Goal: Task Accomplishment & Management: Use online tool/utility

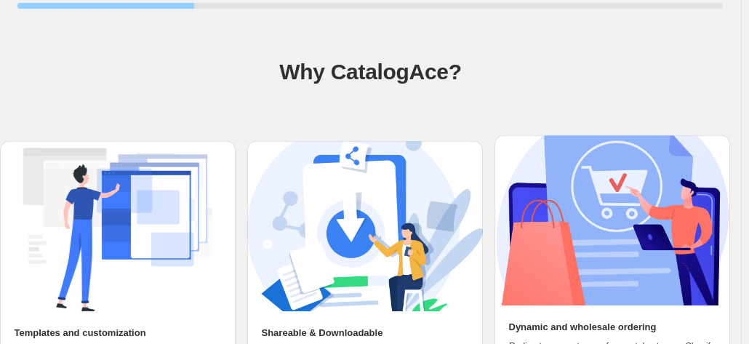
scroll to position [183, 0]
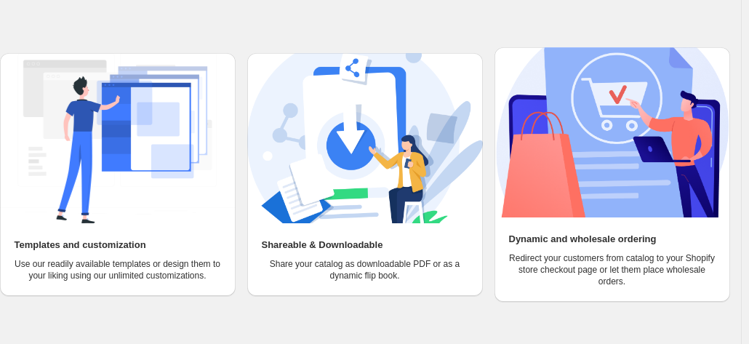
scroll to position [143, 0]
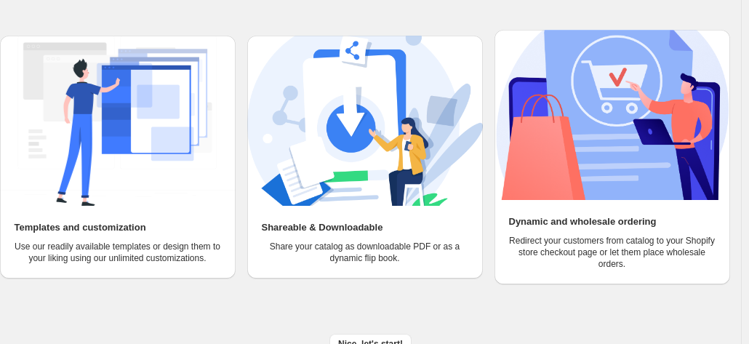
scroll to position [183, 0]
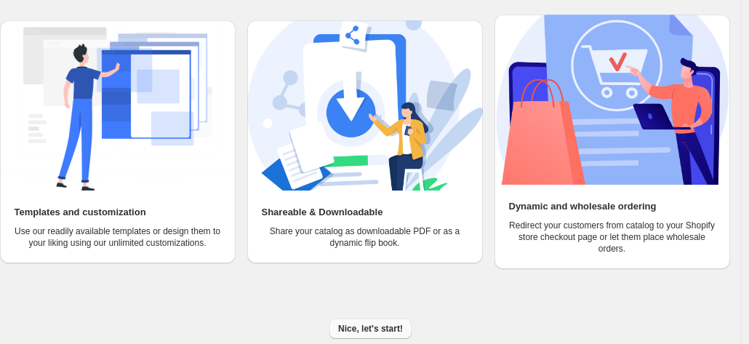
click at [379, 324] on span "Nice, let's start!" at bounding box center [370, 329] width 65 height 12
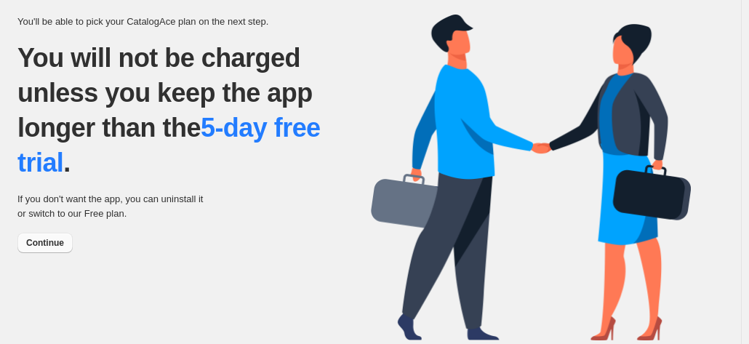
click at [51, 242] on span "Continue" at bounding box center [45, 243] width 38 height 12
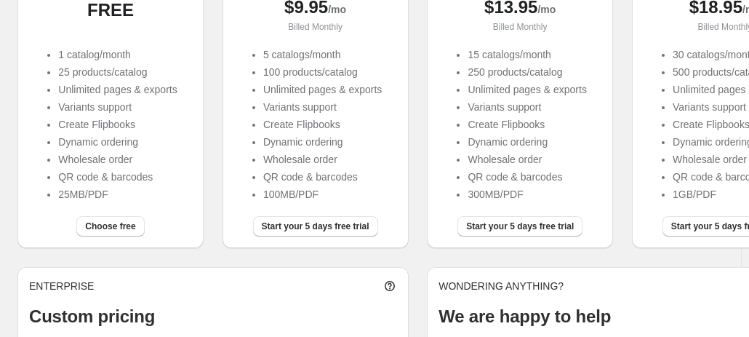
scroll to position [230, 0]
click at [117, 226] on span "Choose free" at bounding box center [110, 226] width 50 height 12
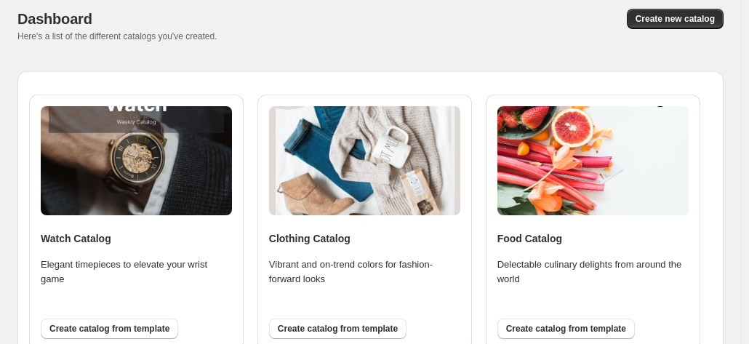
scroll to position [125, 0]
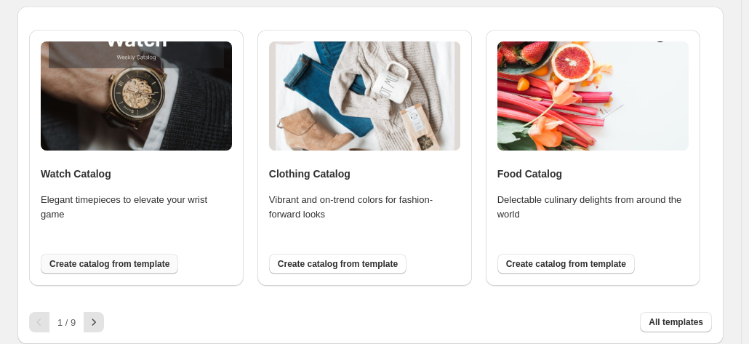
click at [129, 266] on span "Create catalog from template" at bounding box center [109, 264] width 120 height 12
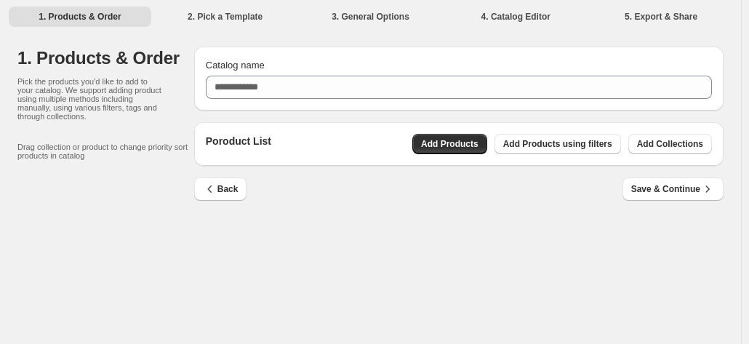
scroll to position [0, 0]
click at [469, 144] on span "Add Products" at bounding box center [456, 144] width 57 height 12
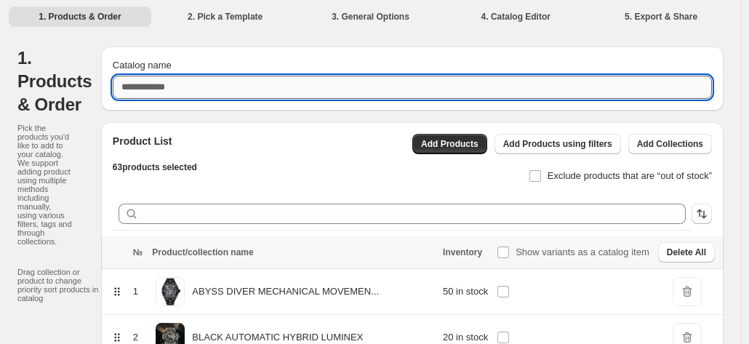
click at [268, 84] on input "Catalog name" at bounding box center [412, 87] width 599 height 23
click at [244, 13] on li "2. Pick a Template" at bounding box center [225, 16] width 143 height 20
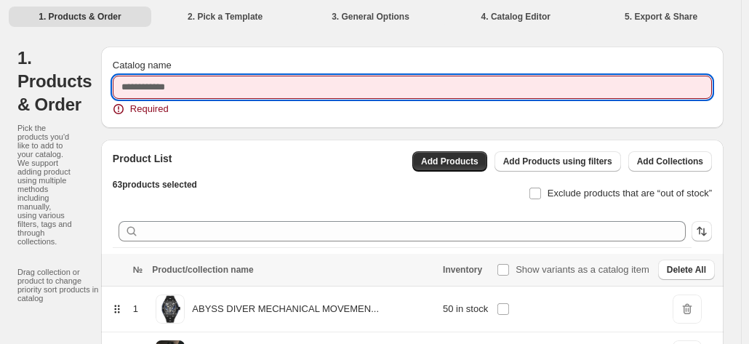
click at [245, 76] on input "Catalog name" at bounding box center [412, 87] width 599 height 23
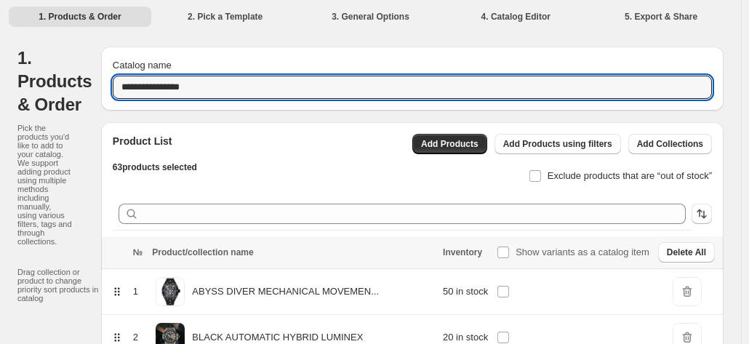
type input "**********"
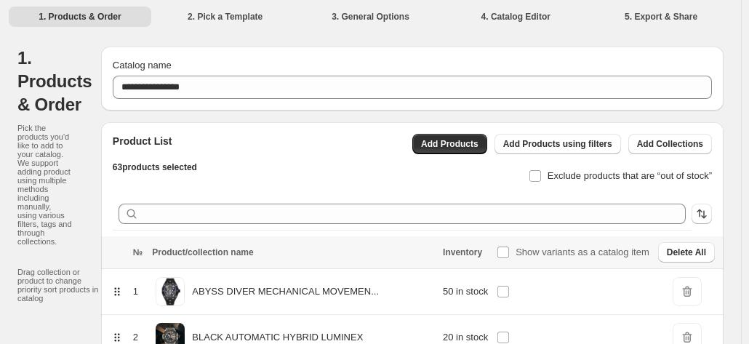
click at [239, 21] on li "2. Pick a Template" at bounding box center [225, 16] width 143 height 20
click at [239, 19] on li "2. Pick a Template" at bounding box center [225, 16] width 143 height 20
click at [195, 17] on li "2. Pick a Template" at bounding box center [225, 16] width 143 height 20
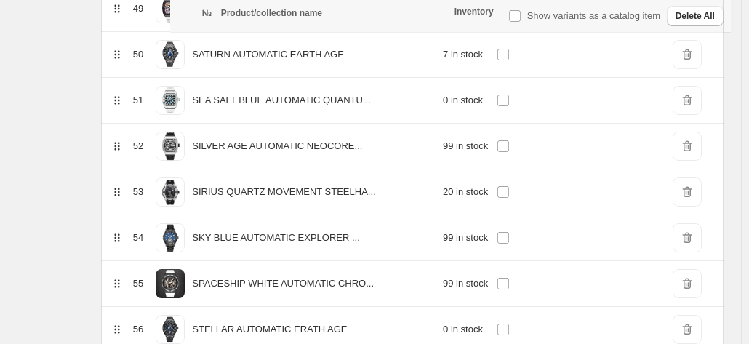
scroll to position [2853, 0]
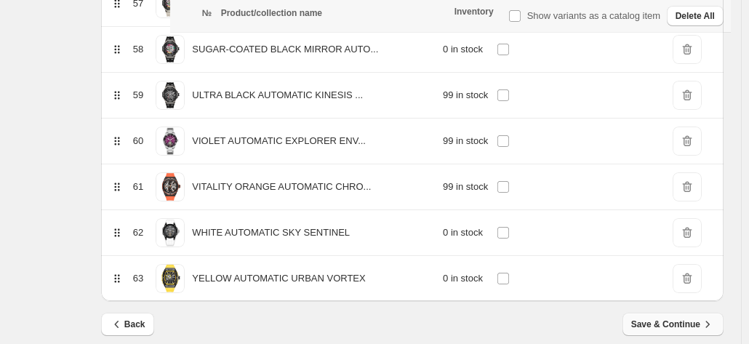
click at [699, 317] on span "Save & Continue" at bounding box center [673, 324] width 84 height 15
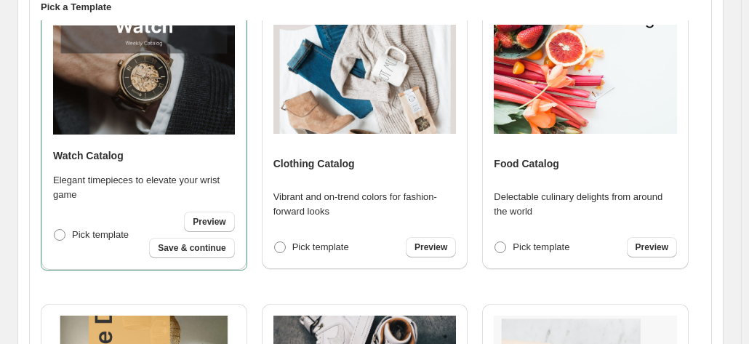
scroll to position [7, 0]
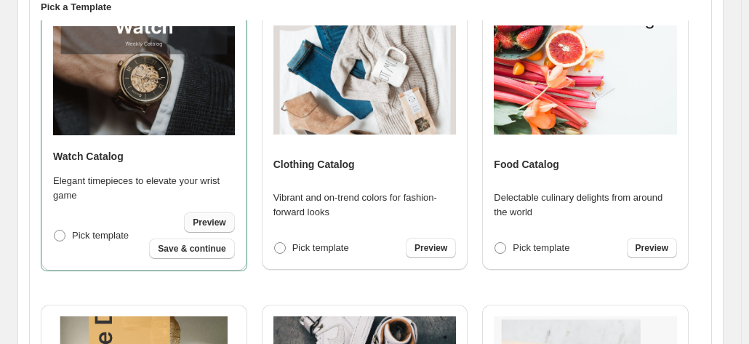
click at [217, 220] on span "Preview" at bounding box center [209, 223] width 33 height 12
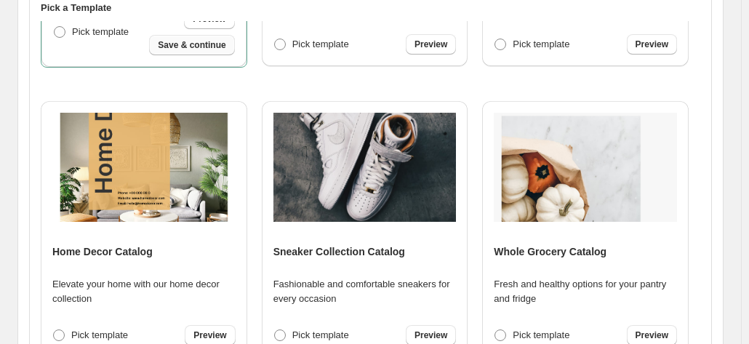
scroll to position [244, 0]
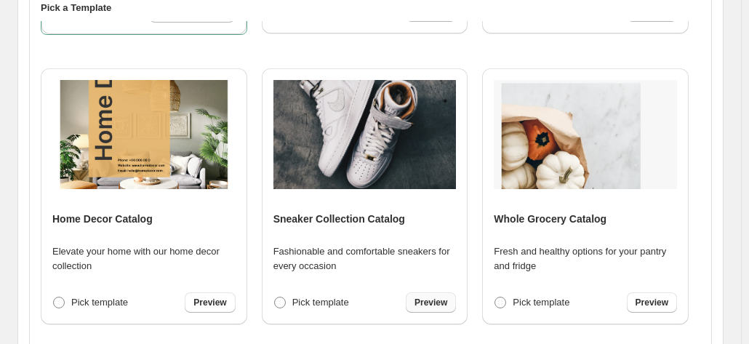
click at [430, 305] on span "Preview" at bounding box center [430, 303] width 33 height 12
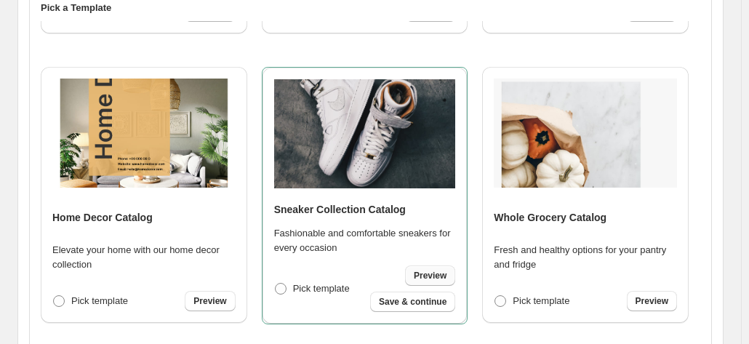
scroll to position [243, 0]
click at [63, 300] on span at bounding box center [59, 302] width 12 height 12
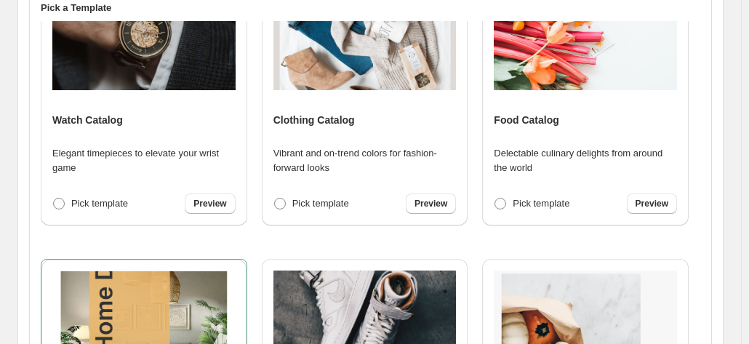
scroll to position [35, 0]
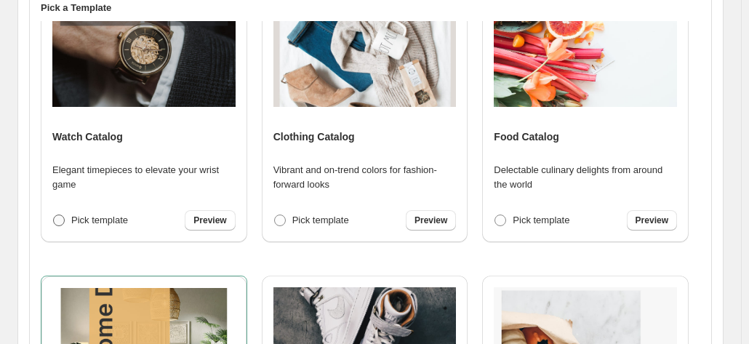
click at [60, 220] on span at bounding box center [59, 221] width 12 height 12
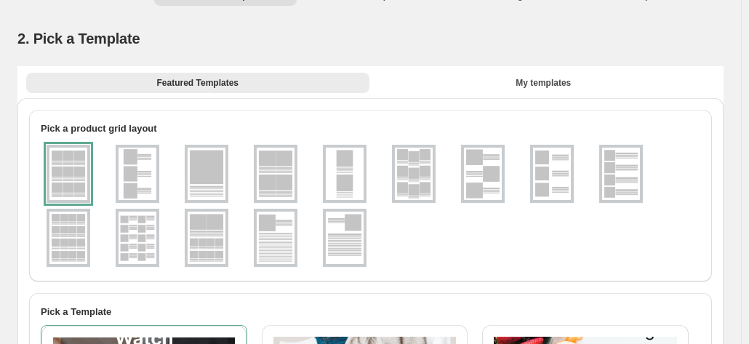
scroll to position [14, 0]
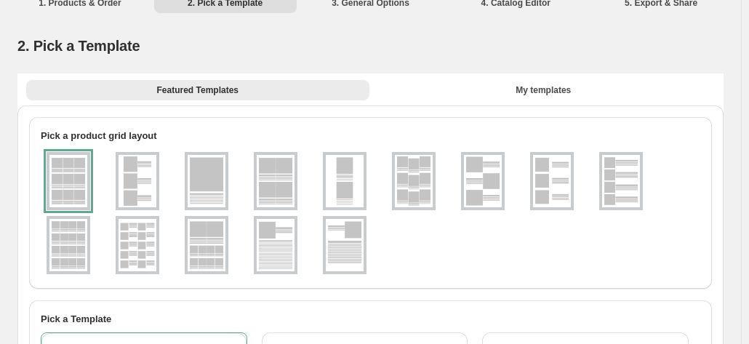
click at [138, 178] on img at bounding box center [138, 181] width 38 height 52
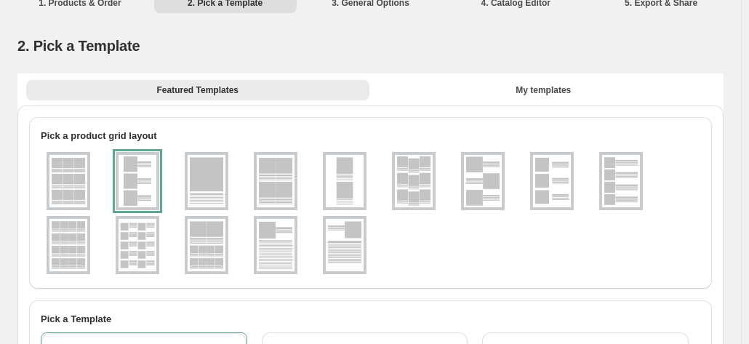
click at [70, 169] on img at bounding box center [68, 181] width 38 height 52
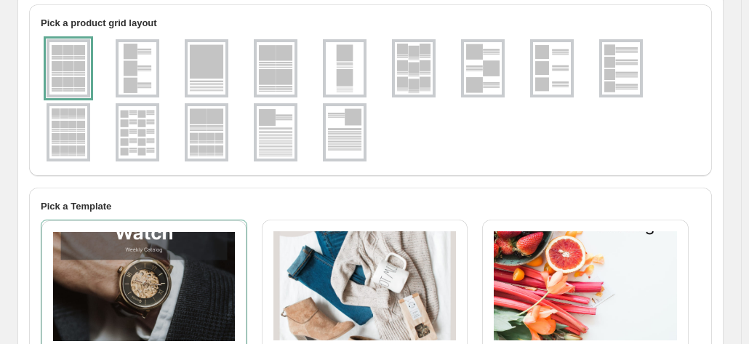
scroll to position [124, 0]
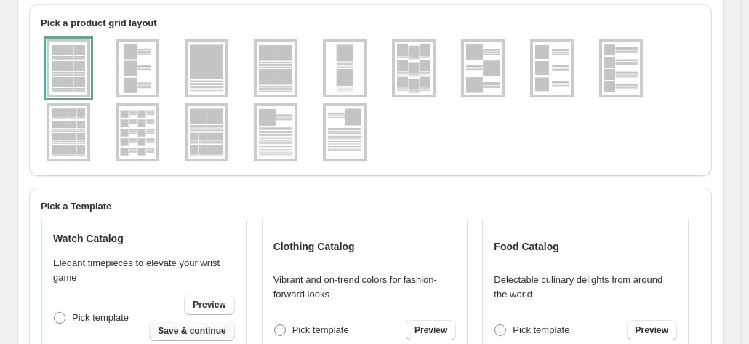
click at [204, 331] on span "Save & continue" at bounding box center [192, 331] width 68 height 12
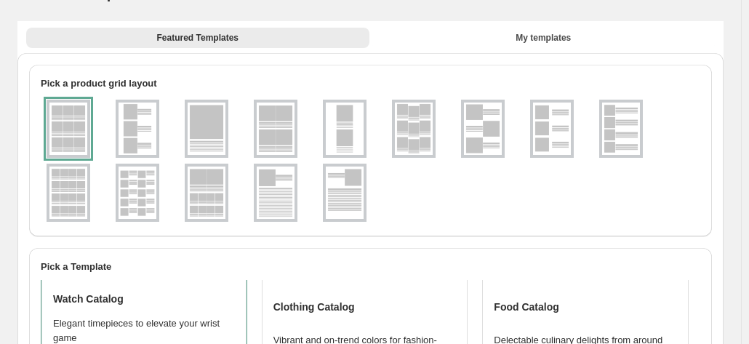
select select "**********"
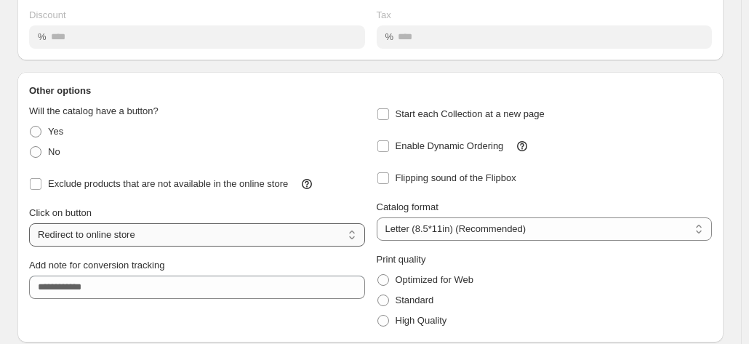
scroll to position [256, 0]
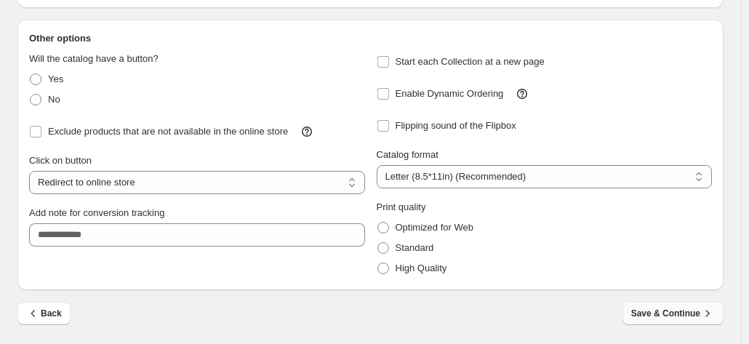
click at [691, 313] on span "Save & Continue" at bounding box center [673, 313] width 84 height 15
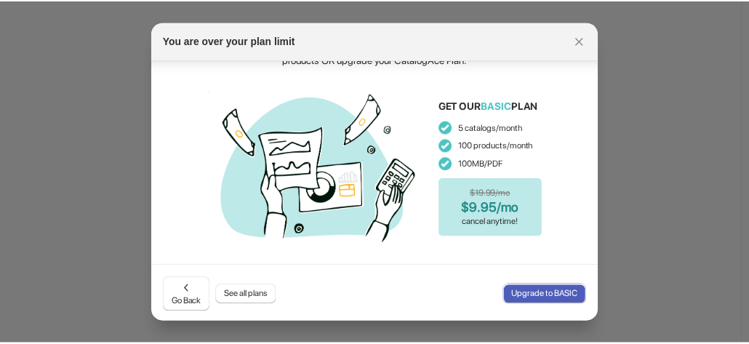
scroll to position [0, 0]
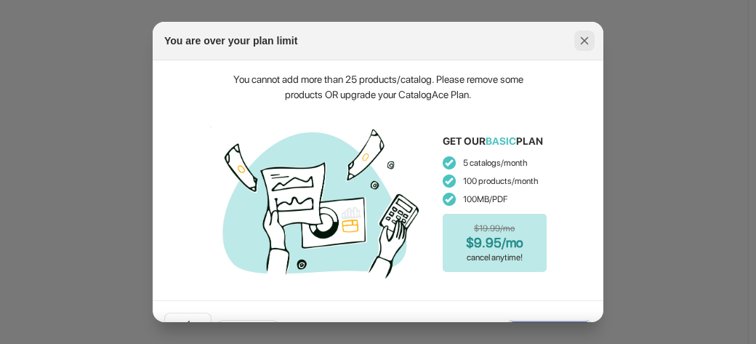
click at [593, 41] on button ":rj:" at bounding box center [584, 41] width 20 height 20
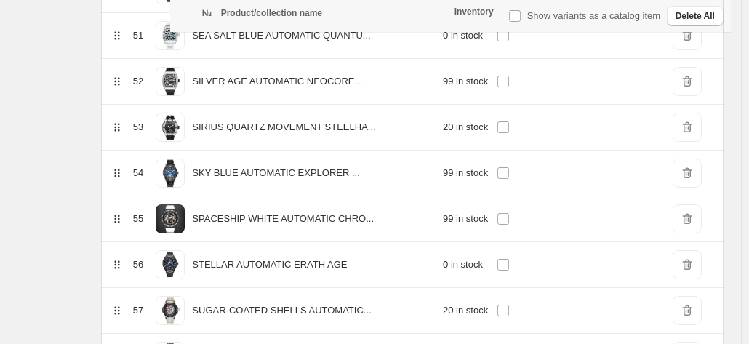
scroll to position [2853, 0]
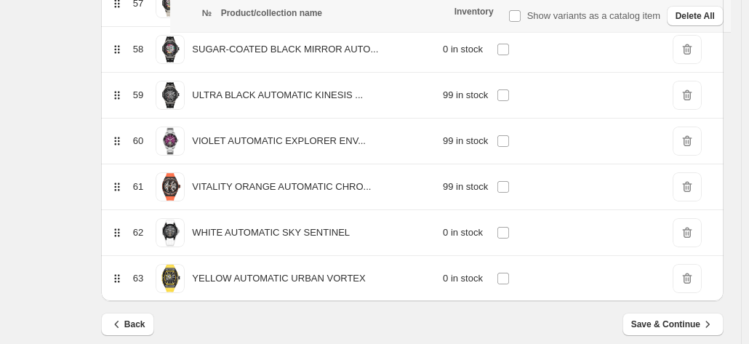
click at [697, 264] on span "DeleteIcon" at bounding box center [687, 278] width 29 height 29
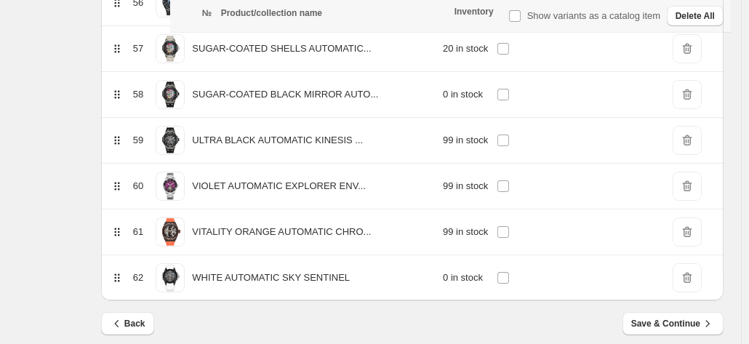
click at [696, 263] on span "DeleteIcon" at bounding box center [687, 277] width 29 height 29
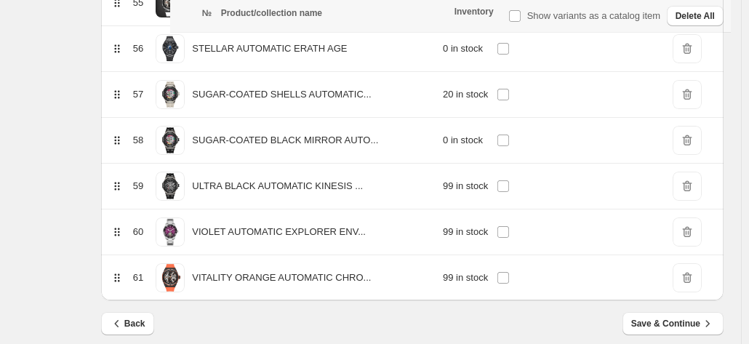
click at [692, 126] on span "DeleteIcon" at bounding box center [687, 140] width 29 height 29
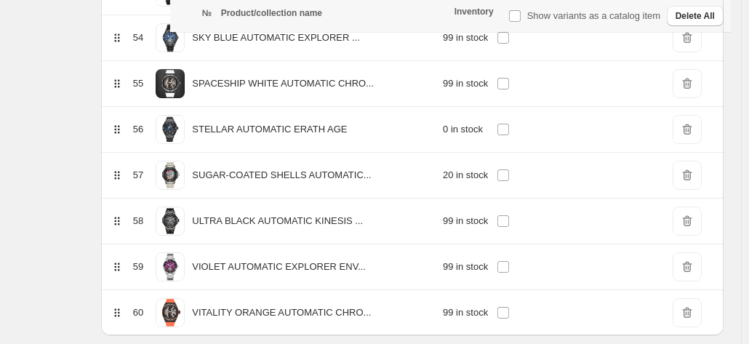
click at [697, 123] on span "DeleteIcon" at bounding box center [687, 129] width 29 height 29
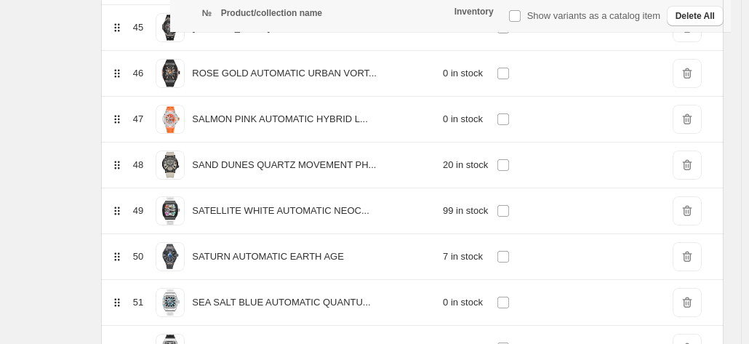
scroll to position [2279, 0]
click at [698, 107] on span "DeleteIcon" at bounding box center [687, 119] width 29 height 29
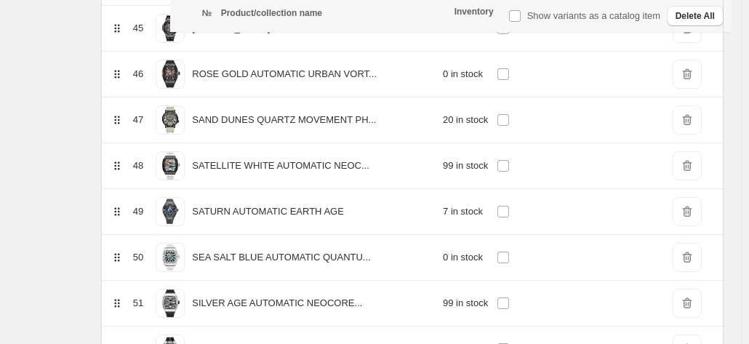
click at [693, 65] on span "DeleteIcon" at bounding box center [687, 74] width 29 height 29
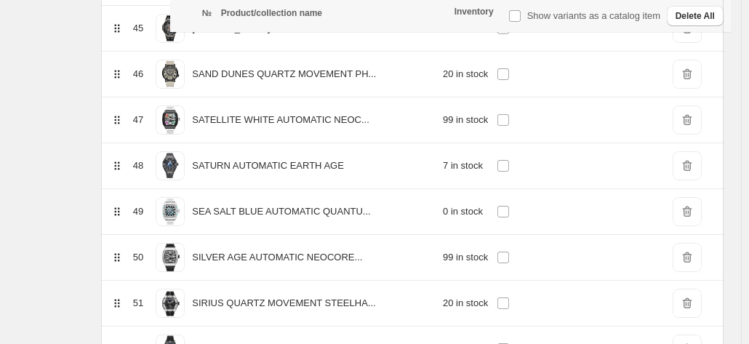
scroll to position [2244, 0]
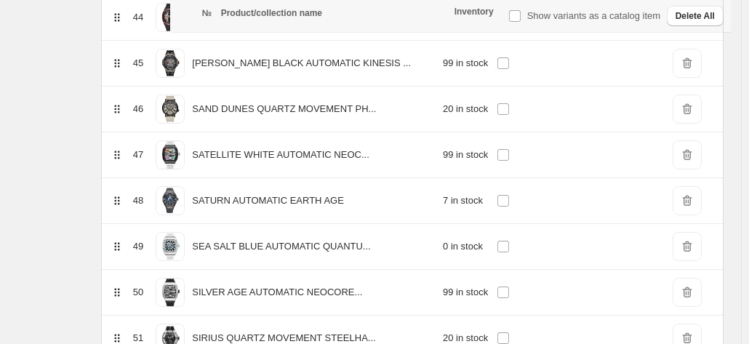
click at [694, 240] on span "DeleteIcon" at bounding box center [687, 246] width 29 height 29
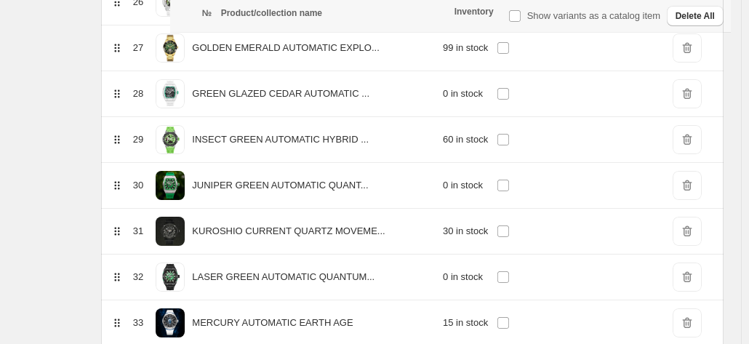
scroll to position [1434, 0]
click at [700, 222] on span "DeleteIcon" at bounding box center [687, 231] width 29 height 29
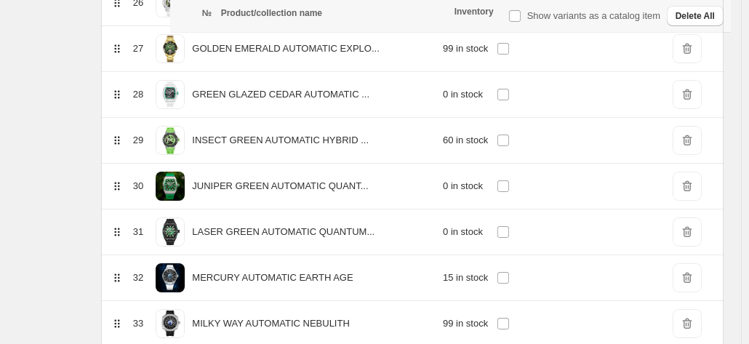
click at [694, 180] on span "DeleteIcon" at bounding box center [687, 186] width 29 height 29
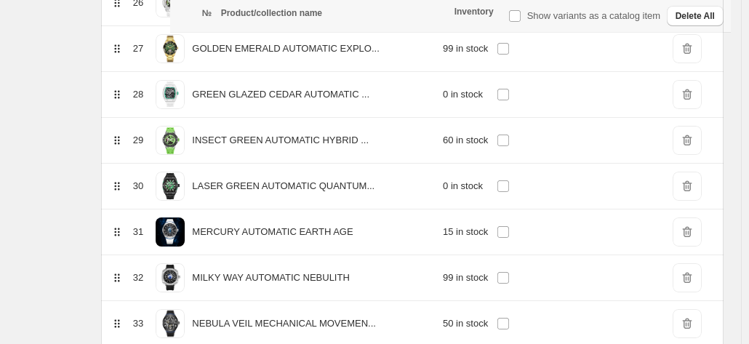
click at [689, 89] on span "DeleteIcon" at bounding box center [687, 94] width 29 height 29
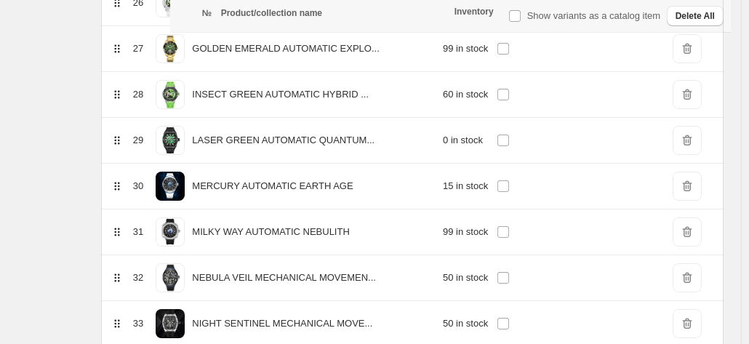
scroll to position [1386, 0]
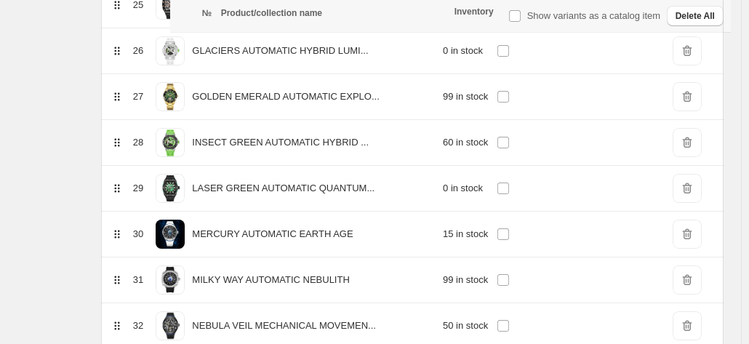
click at [697, 181] on span "DeleteIcon" at bounding box center [687, 188] width 29 height 29
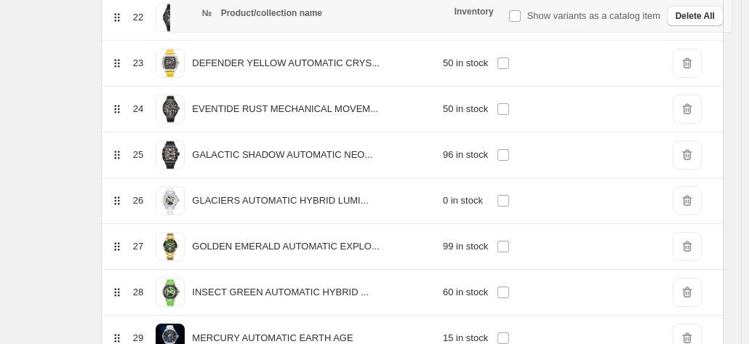
scroll to position [1233, 0]
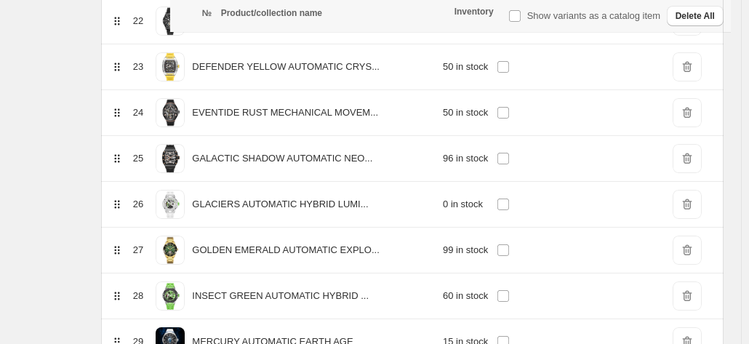
click at [698, 203] on span "DeleteIcon" at bounding box center [687, 204] width 29 height 29
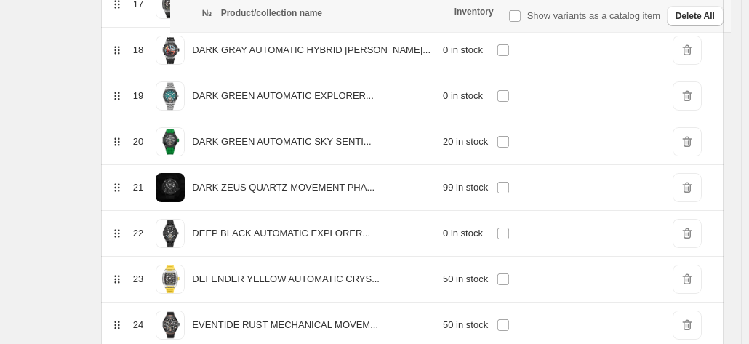
scroll to position [1017, 0]
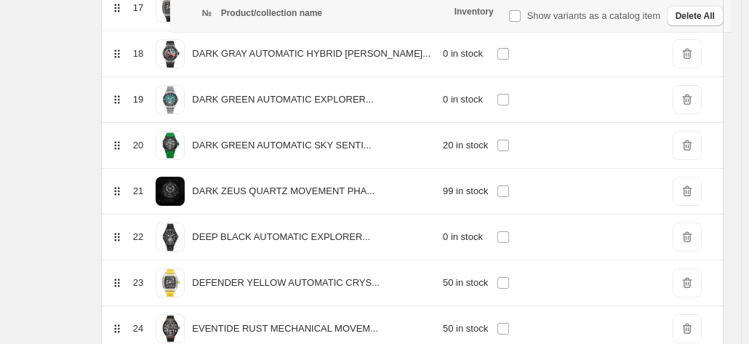
click at [695, 235] on span "DeleteIcon" at bounding box center [687, 237] width 29 height 29
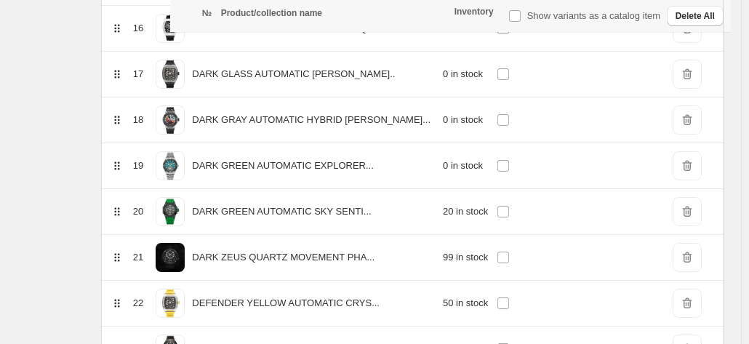
click at [694, 165] on span "DeleteIcon" at bounding box center [687, 165] width 29 height 29
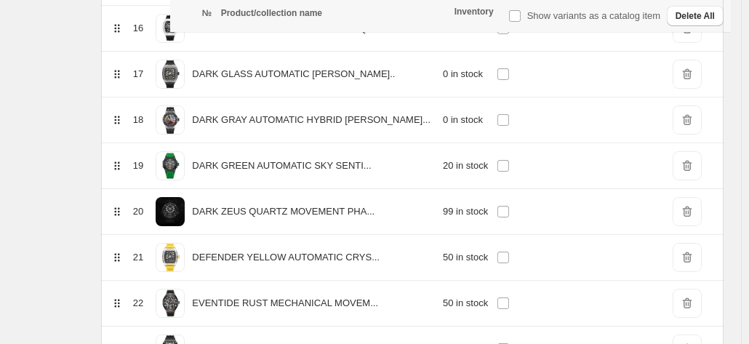
click at [695, 108] on span "DeleteIcon" at bounding box center [687, 119] width 29 height 29
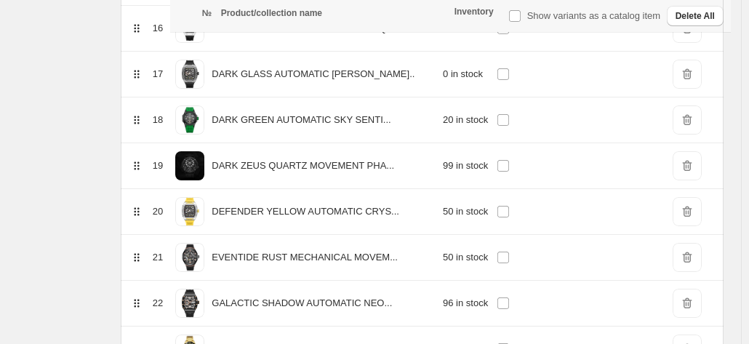
click at [693, 69] on span "DeleteIcon" at bounding box center [687, 74] width 29 height 29
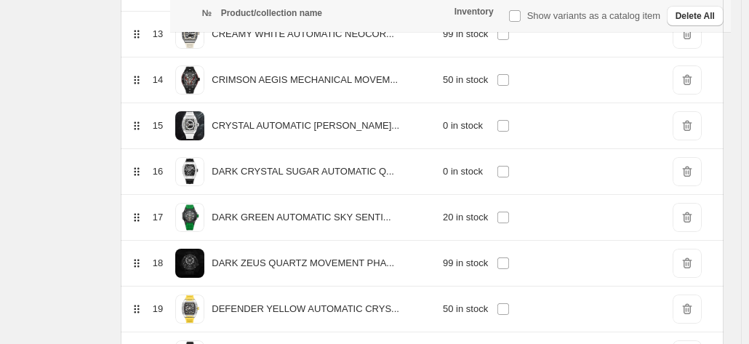
scroll to position [804, 0]
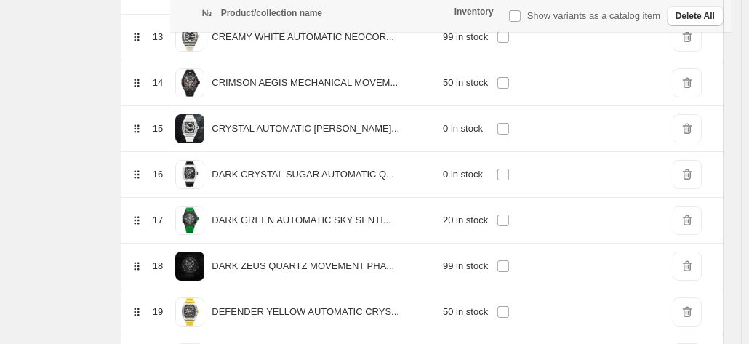
click at [690, 128] on span "DeleteIcon" at bounding box center [687, 128] width 29 height 29
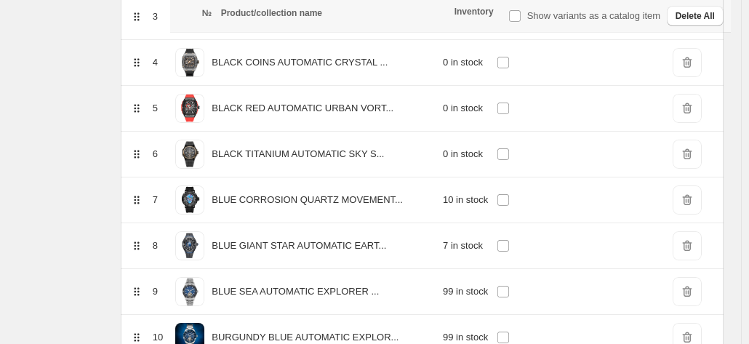
scroll to position [352, 0]
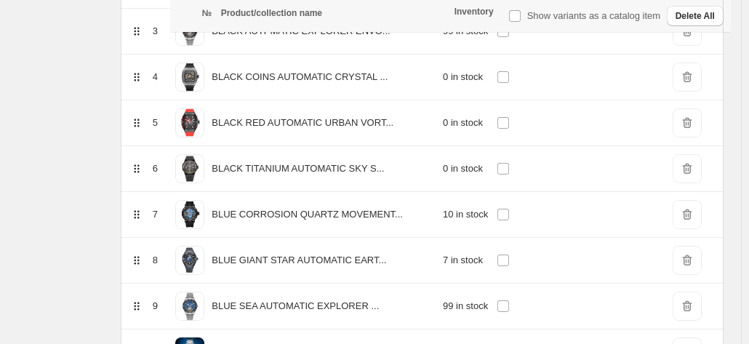
click at [699, 167] on span "DeleteIcon" at bounding box center [687, 168] width 29 height 29
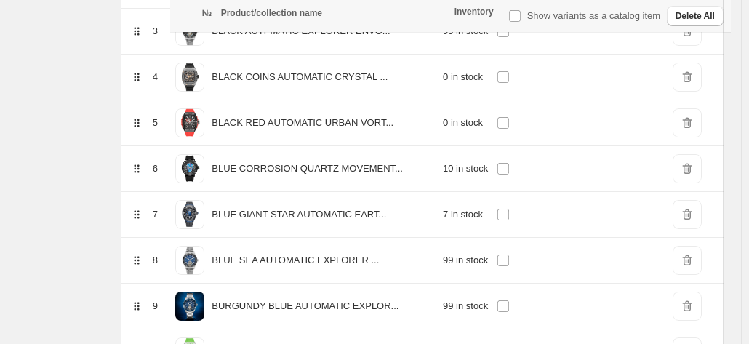
click at [694, 121] on span "DeleteIcon" at bounding box center [687, 122] width 29 height 29
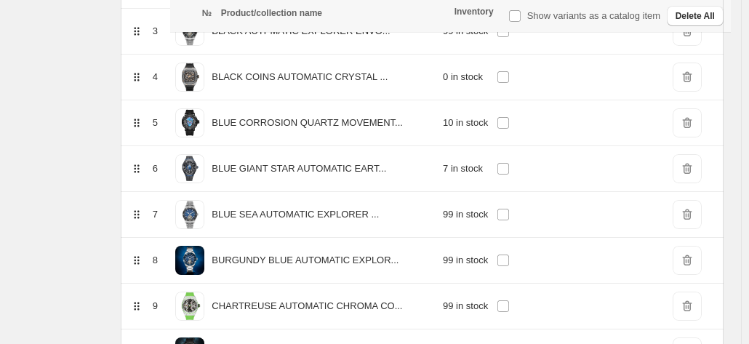
click at [692, 74] on span "DeleteIcon" at bounding box center [687, 77] width 29 height 29
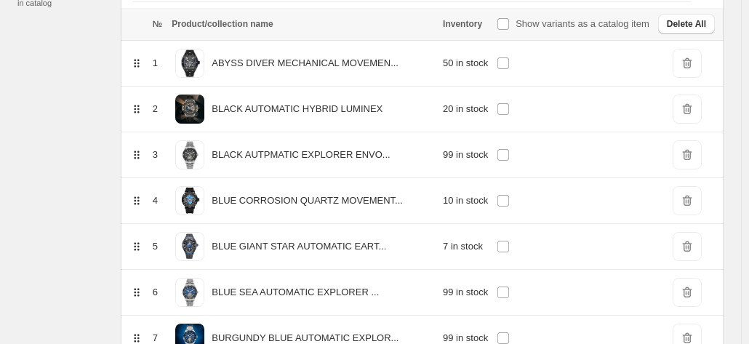
scroll to position [231, 0]
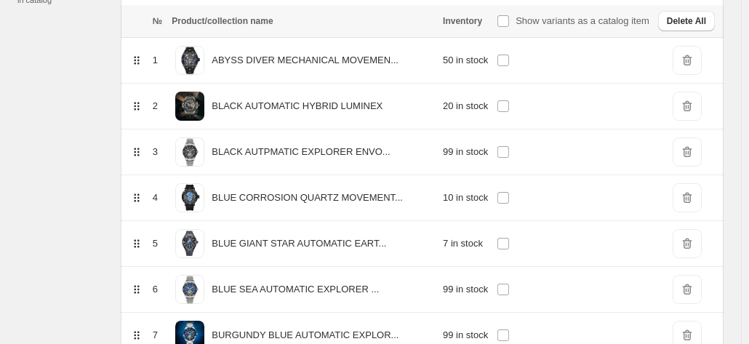
click at [698, 193] on span "DeleteIcon" at bounding box center [687, 197] width 29 height 29
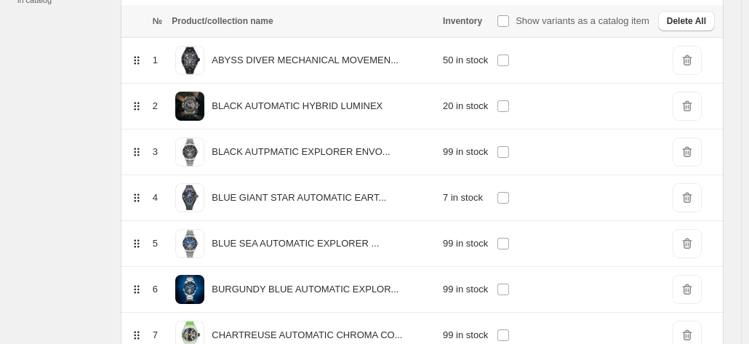
click at [689, 188] on span "DeleteIcon" at bounding box center [687, 197] width 29 height 29
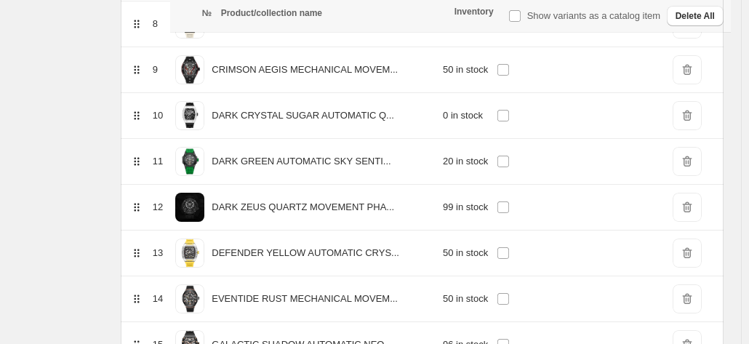
scroll to position [588, 0]
click at [700, 113] on span "DeleteIcon" at bounding box center [687, 116] width 29 height 29
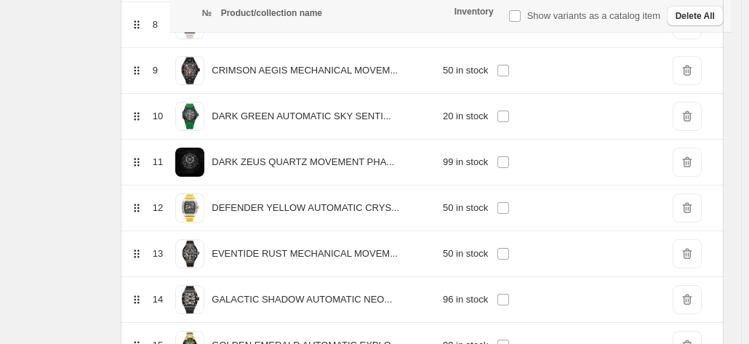
click at [699, 113] on span "DeleteIcon" at bounding box center [687, 116] width 29 height 29
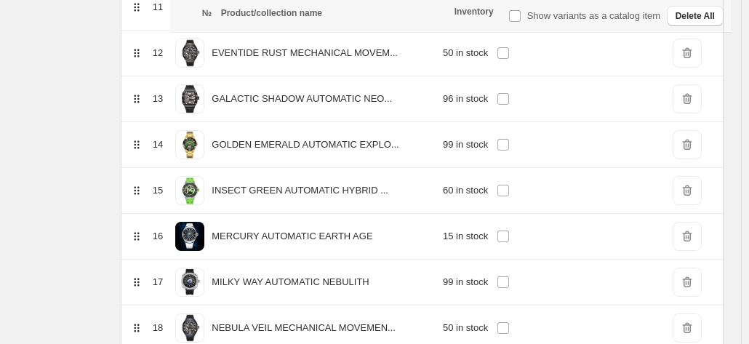
scroll to position [743, 0]
click at [690, 235] on span "DeleteIcon" at bounding box center [687, 235] width 29 height 29
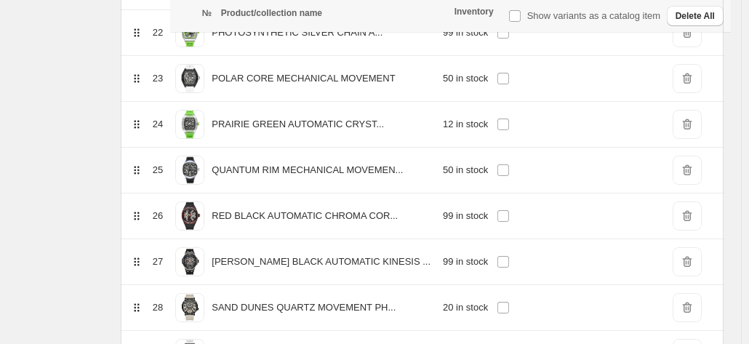
scroll to position [1219, 0]
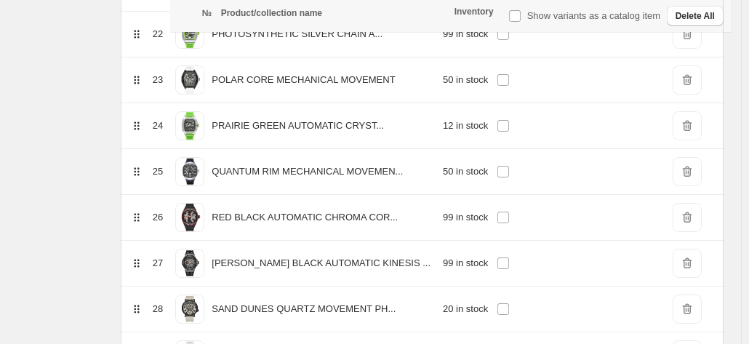
click at [701, 118] on span "DeleteIcon" at bounding box center [687, 125] width 29 height 29
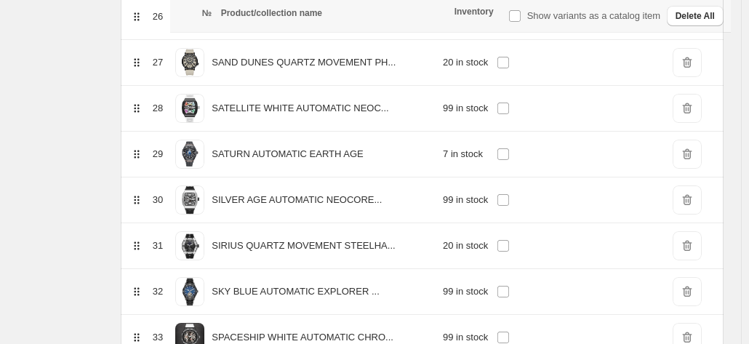
scroll to position [1407, 0]
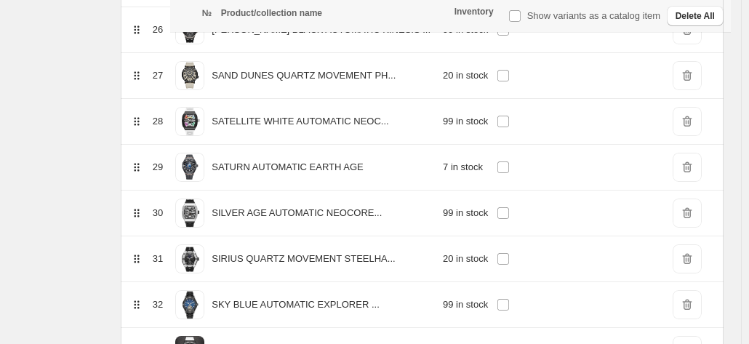
click at [700, 159] on span "DeleteIcon" at bounding box center [687, 167] width 29 height 29
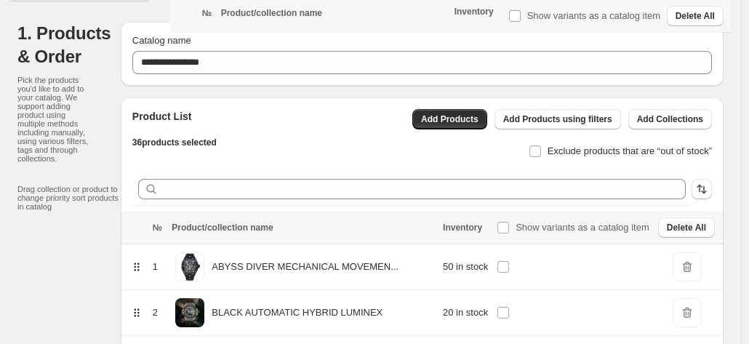
scroll to position [0, 0]
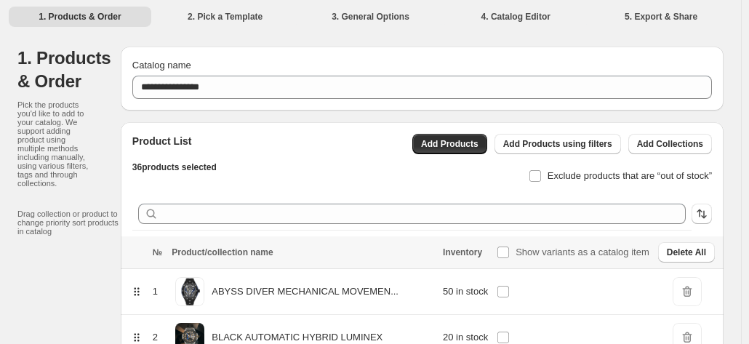
click at [224, 17] on li "2. Pick a Template" at bounding box center [225, 16] width 143 height 20
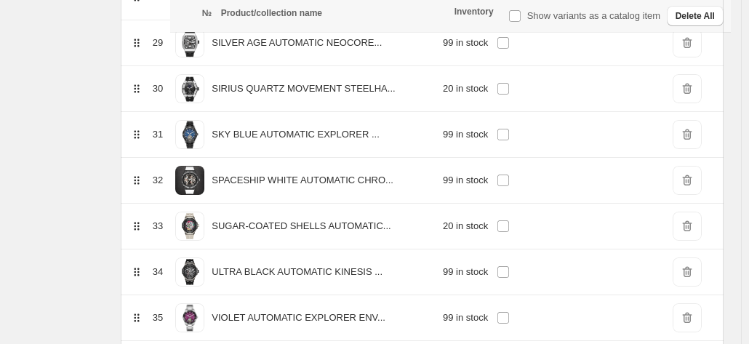
scroll to position [1623, 0]
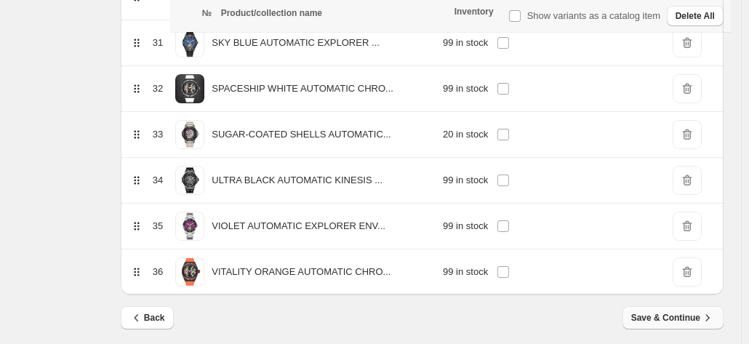
click at [698, 312] on span "Save & Continue" at bounding box center [673, 318] width 84 height 15
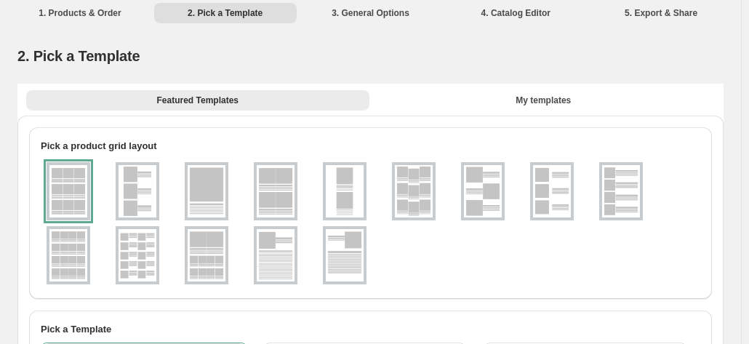
scroll to position [2, 0]
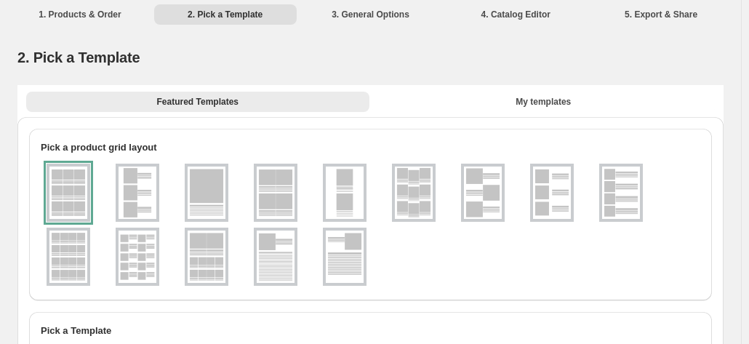
click at [525, 85] on div "Featured Templates My templates Featured Templates My templates" at bounding box center [370, 101] width 706 height 32
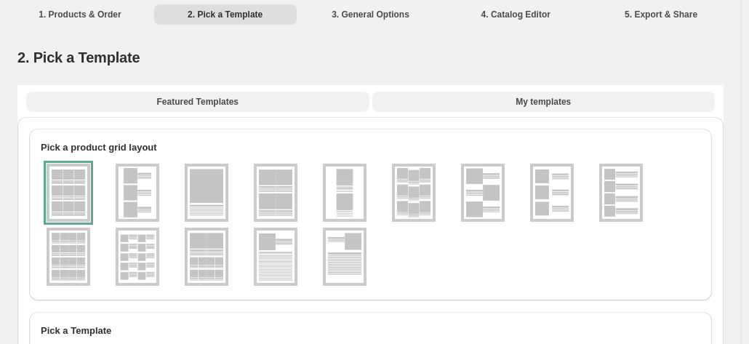
click at [522, 101] on span "My templates" at bounding box center [543, 102] width 55 height 12
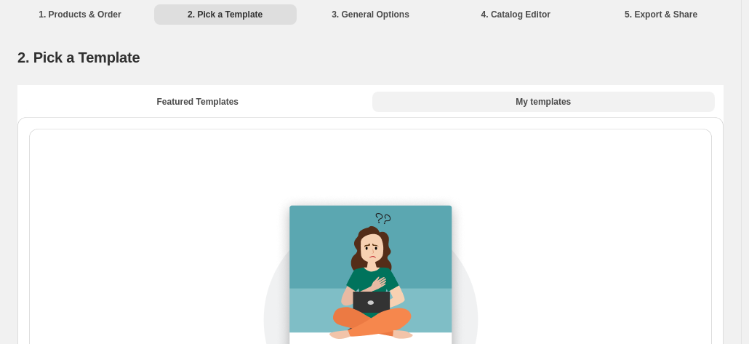
scroll to position [0, 0]
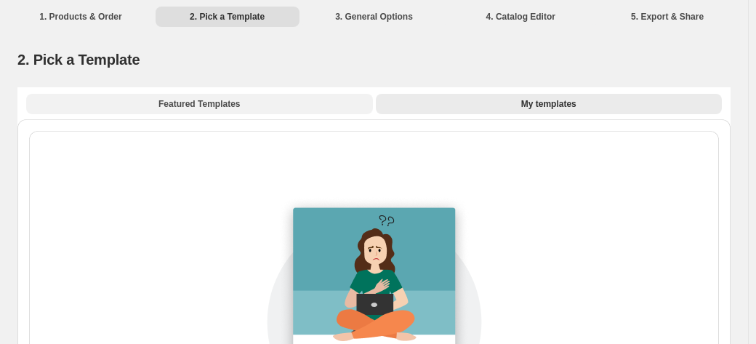
click at [228, 111] on button "Featured Templates" at bounding box center [199, 104] width 347 height 20
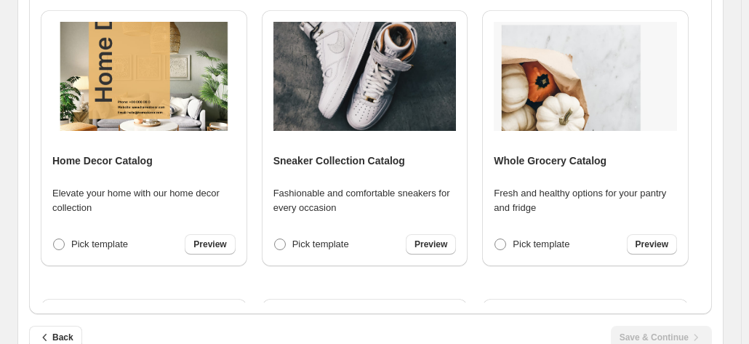
click at [164, 279] on div "Watch Catalog Elegant timepieces to elevate your wrist game Pick template Previ…" at bounding box center [371, 12] width 660 height 582
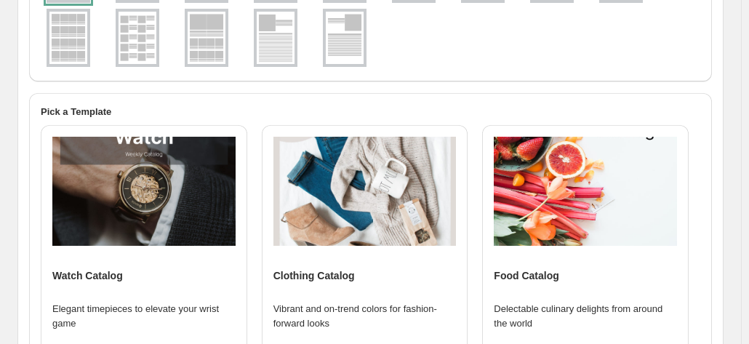
scroll to position [222, 0]
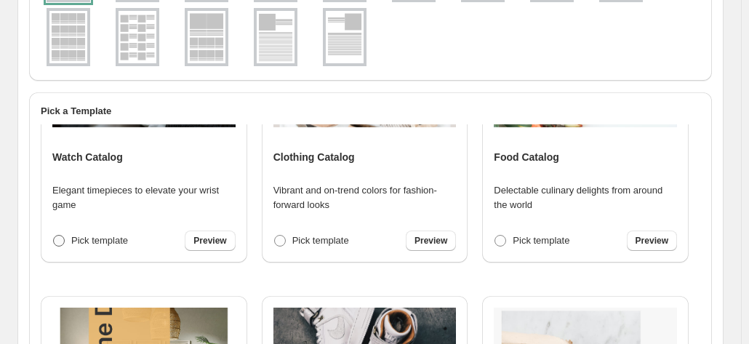
click at [61, 238] on span at bounding box center [59, 241] width 12 height 12
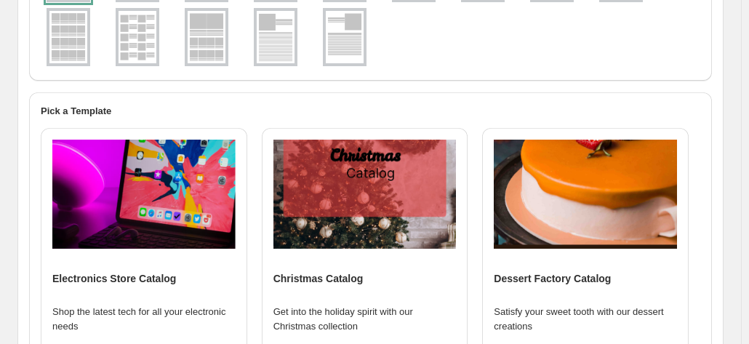
scroll to position [675, 0]
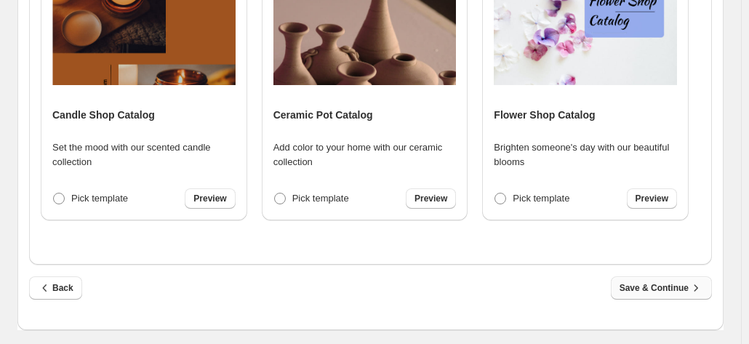
click at [676, 284] on span "Save & Continue" at bounding box center [662, 288] width 84 height 15
select select "**********"
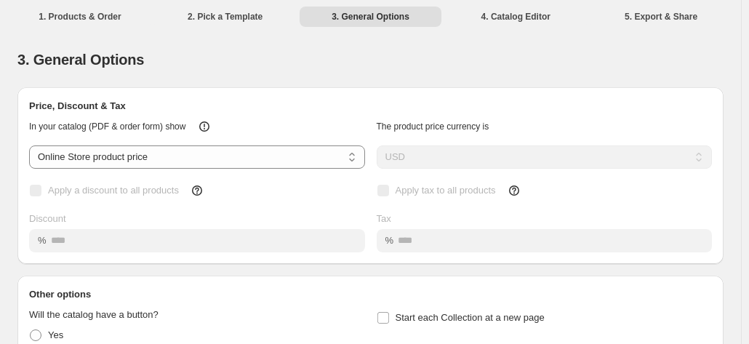
scroll to position [0, 0]
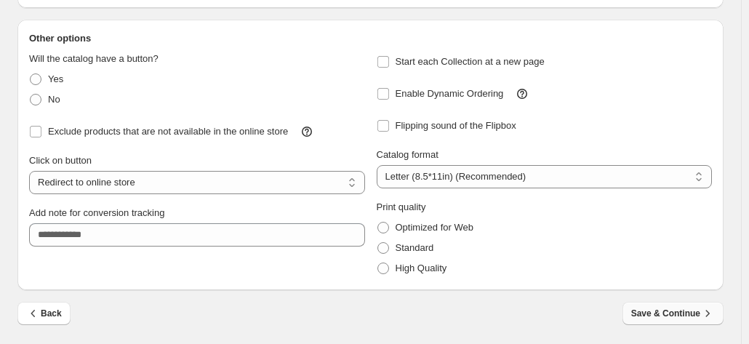
click at [668, 315] on span "Save & Continue" at bounding box center [673, 313] width 84 height 15
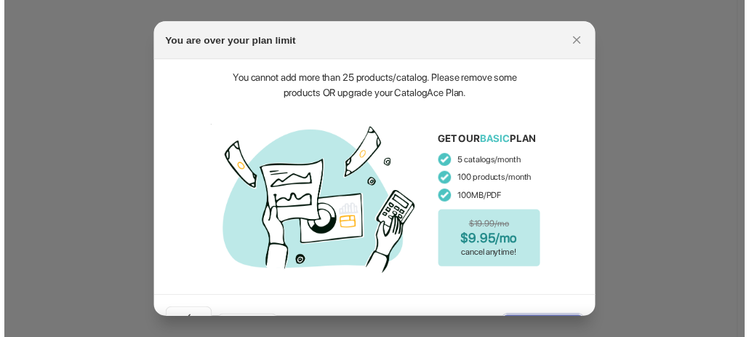
scroll to position [35, 0]
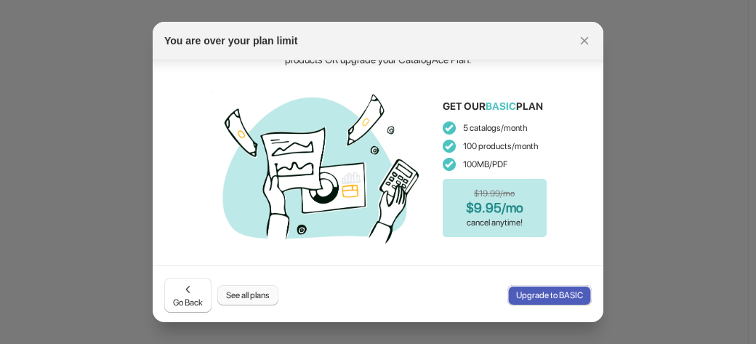
click at [246, 289] on span "See all plans" at bounding box center [248, 295] width 44 height 12
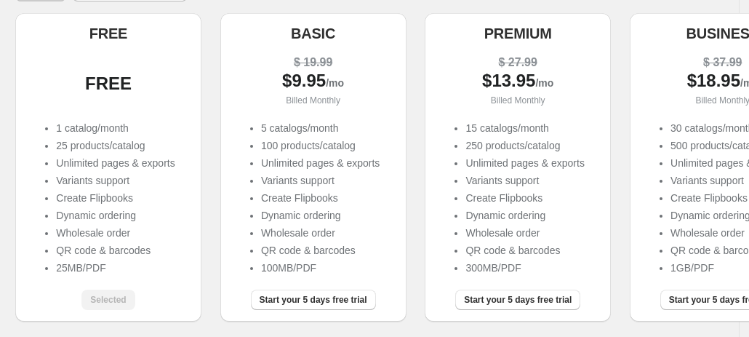
scroll to position [0, 2]
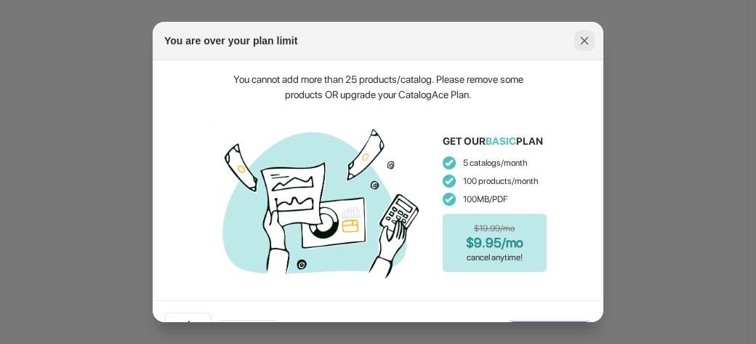
click at [593, 36] on button ":rv3:" at bounding box center [584, 41] width 20 height 20
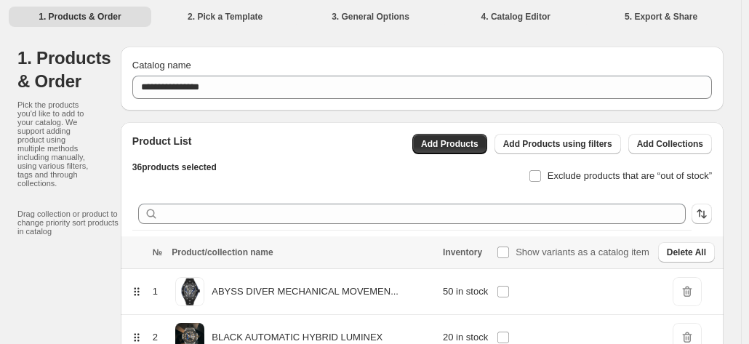
scroll to position [59, 0]
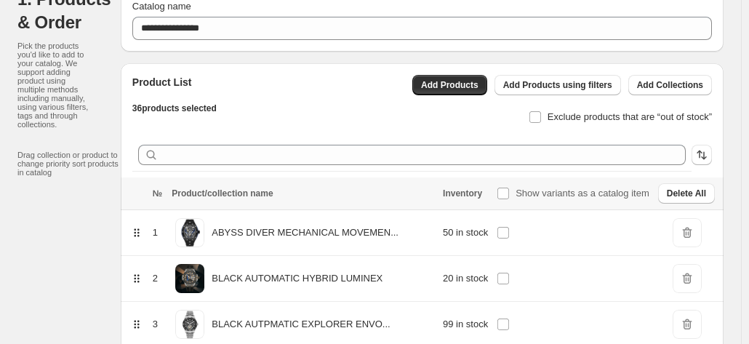
click at [694, 274] on span "DeleteIcon" at bounding box center [687, 278] width 29 height 29
click at [695, 277] on span "DeleteIcon" at bounding box center [687, 278] width 29 height 29
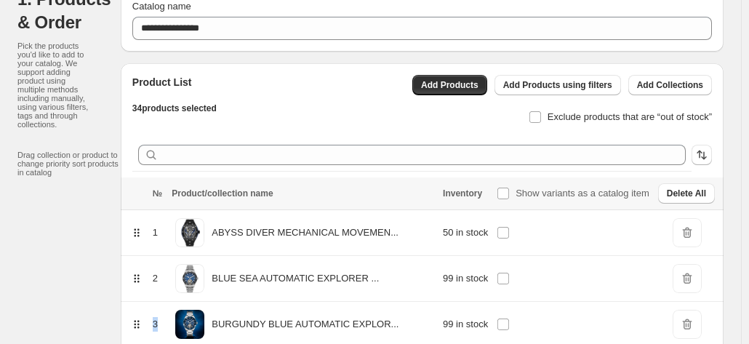
click at [695, 277] on span "DeleteIcon" at bounding box center [687, 278] width 29 height 29
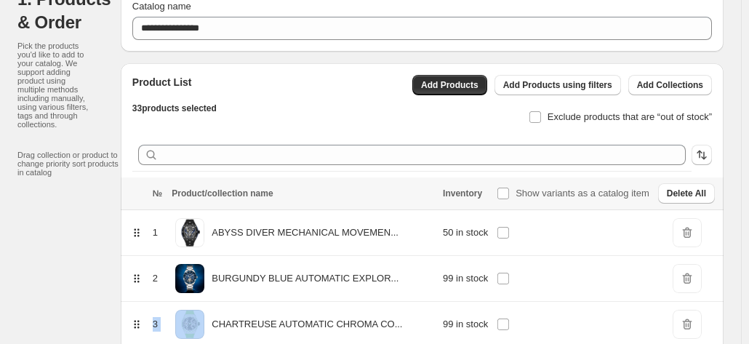
click at [695, 277] on span "DeleteIcon" at bounding box center [687, 278] width 29 height 29
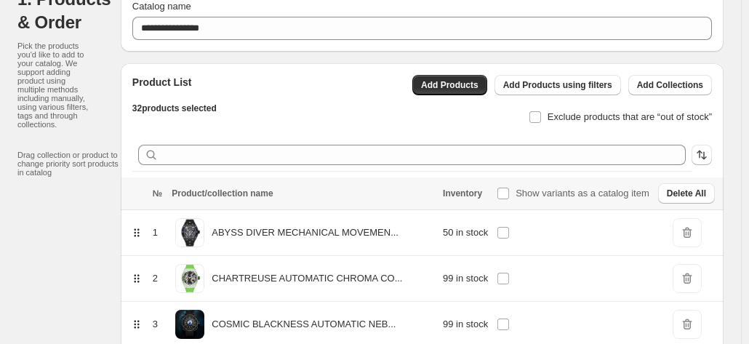
click at [695, 277] on span "DeleteIcon" at bounding box center [687, 278] width 29 height 29
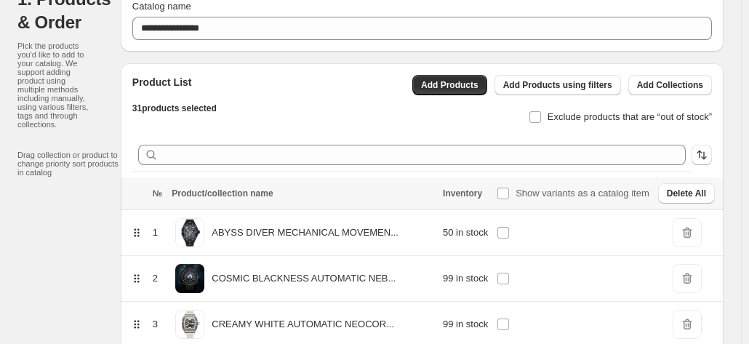
click at [695, 277] on span "DeleteIcon" at bounding box center [687, 278] width 29 height 29
click at [695, 276] on span "DeleteIcon" at bounding box center [687, 278] width 29 height 29
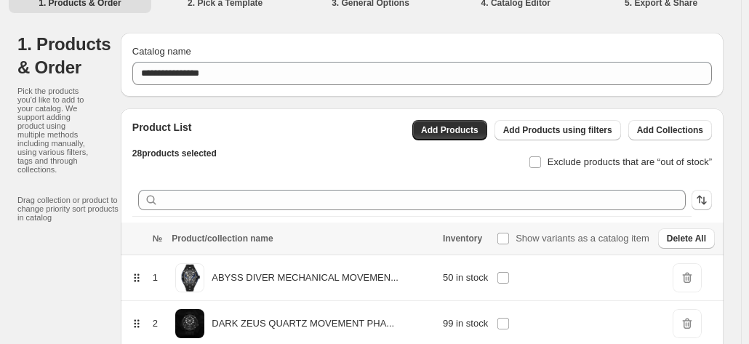
scroll to position [0, 0]
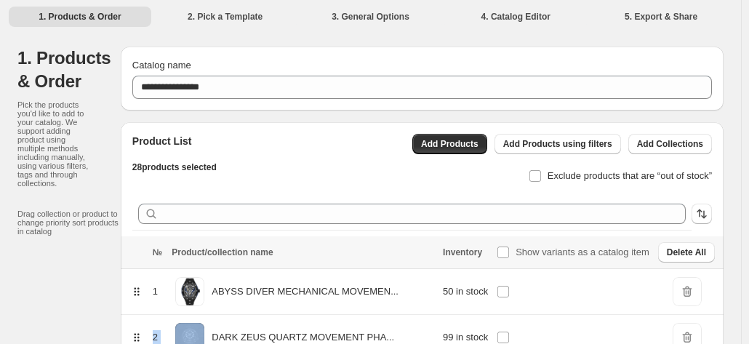
click at [694, 292] on span "DeleteIcon" at bounding box center [687, 291] width 29 height 29
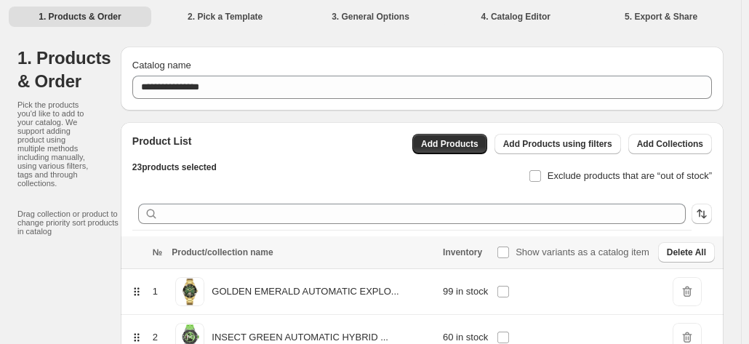
click at [696, 289] on span "DeleteIcon" at bounding box center [687, 291] width 29 height 29
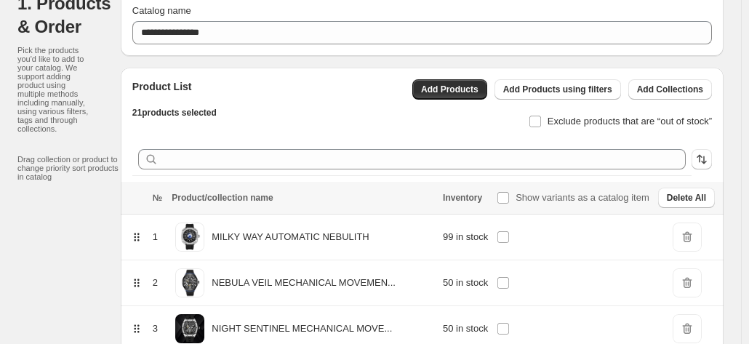
scroll to position [57, 0]
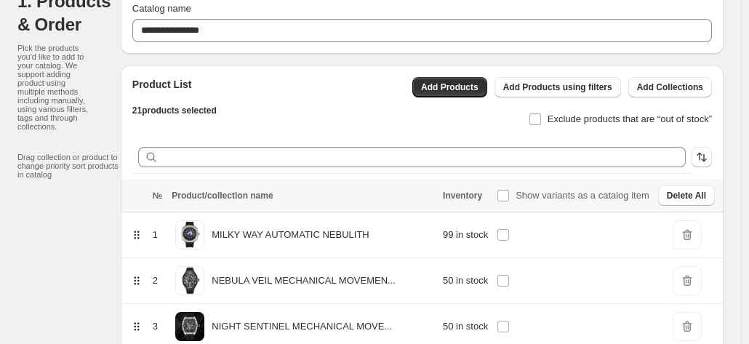
click at [699, 235] on span "DeleteIcon" at bounding box center [687, 234] width 29 height 29
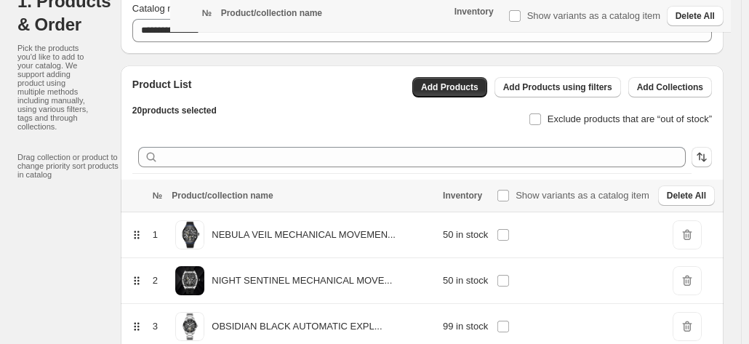
scroll to position [894, 0]
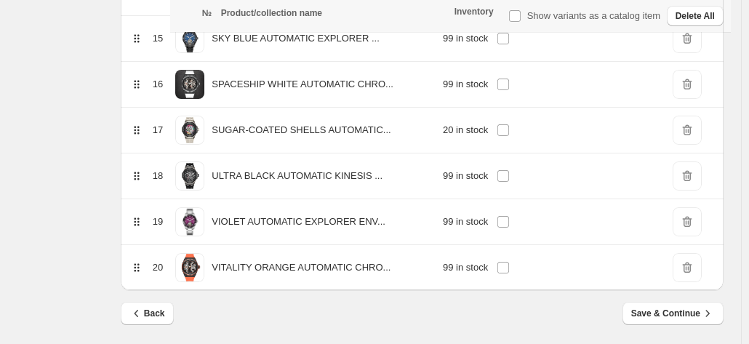
click at [708, 321] on div "Back Save & Continue" at bounding box center [422, 323] width 603 height 42
click at [705, 313] on span "Save & Continue" at bounding box center [673, 313] width 84 height 15
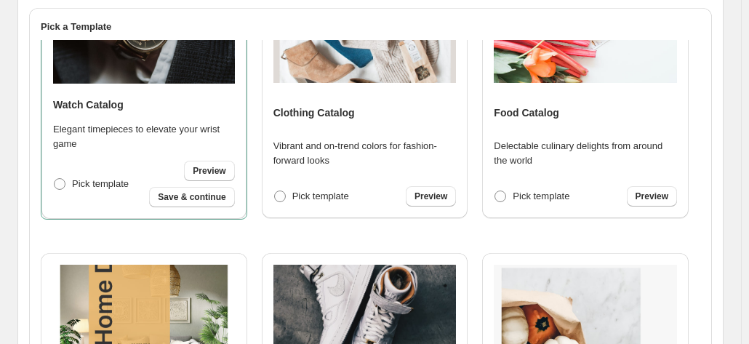
scroll to position [79, 0]
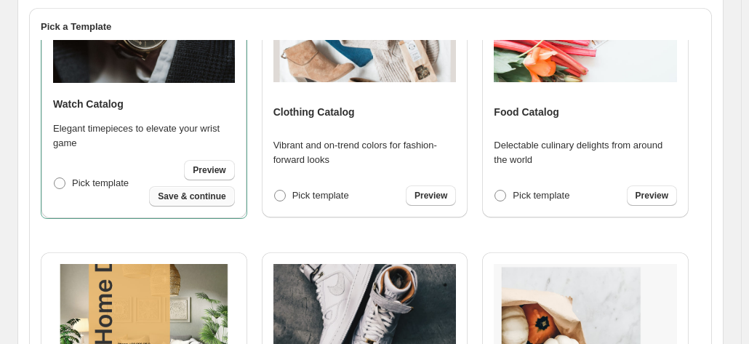
click at [196, 197] on span "Save & continue" at bounding box center [192, 197] width 68 height 12
select select "**********"
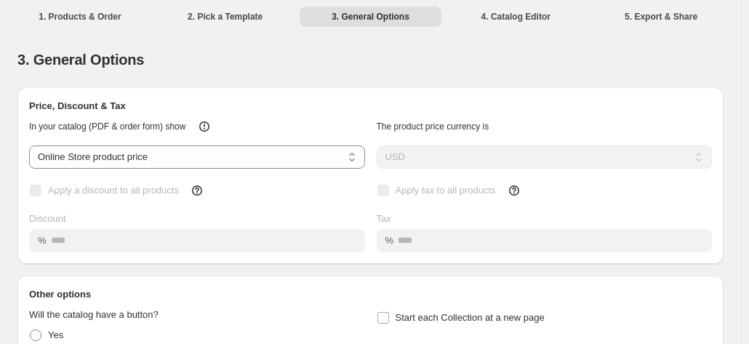
scroll to position [256, 0]
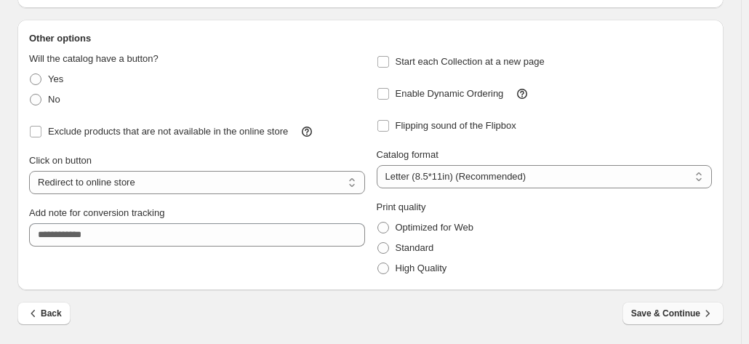
click at [693, 311] on span "Save & Continue" at bounding box center [673, 313] width 84 height 15
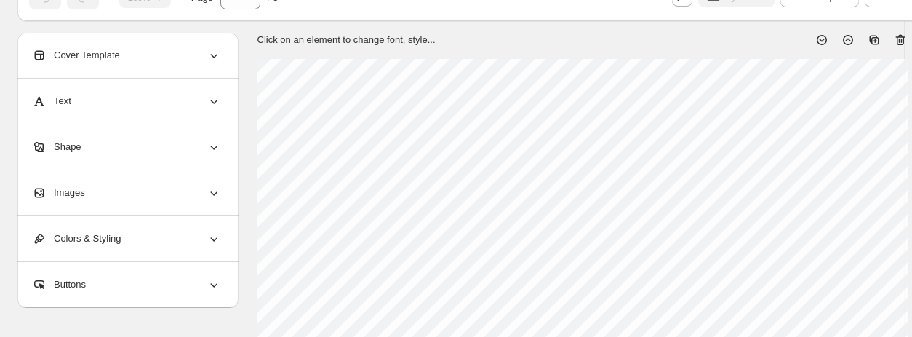
scroll to position [0, 0]
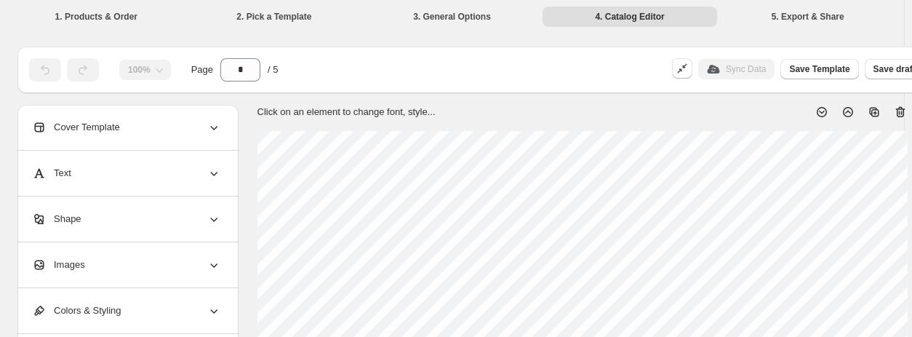
click at [209, 127] on icon at bounding box center [214, 127] width 15 height 15
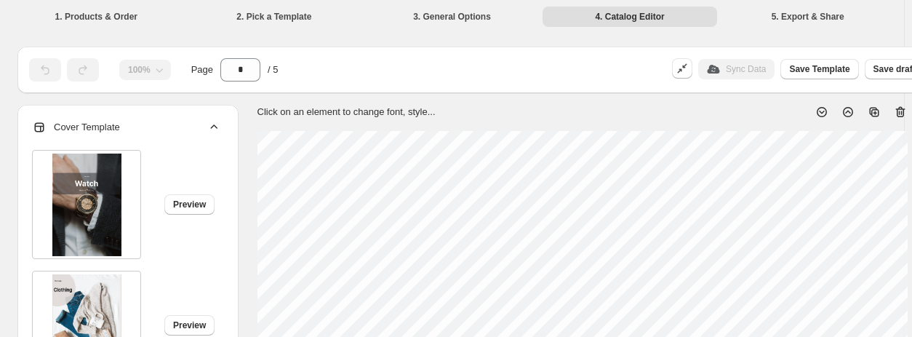
click at [217, 125] on icon at bounding box center [214, 127] width 15 height 15
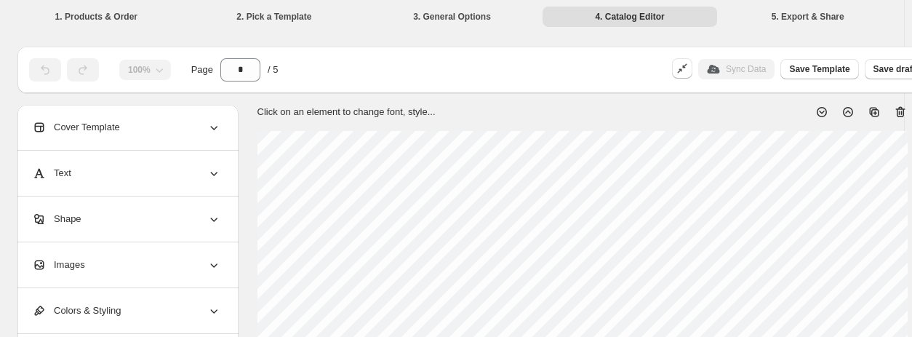
click at [209, 167] on icon at bounding box center [214, 173] width 15 height 15
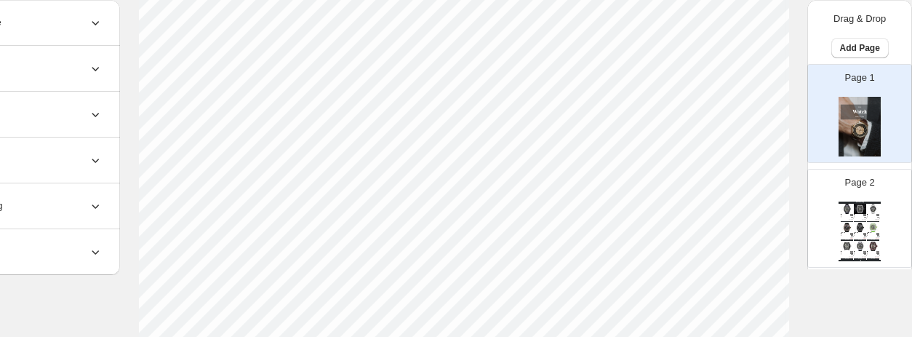
scroll to position [772, 119]
click at [756, 223] on img at bounding box center [860, 227] width 12 height 9
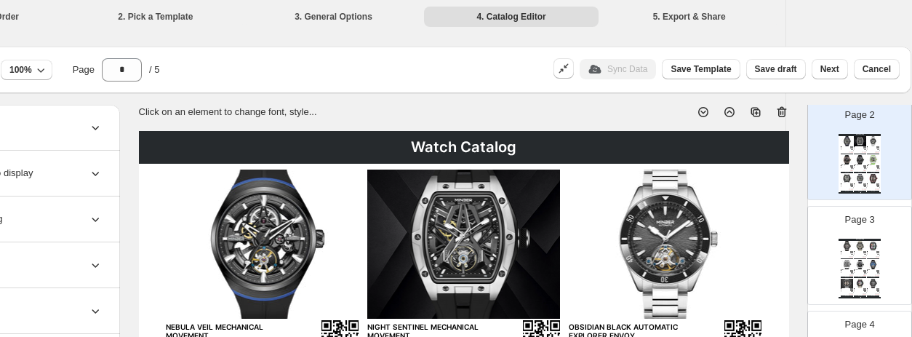
scroll to position [174, 0]
click at [756, 260] on img at bounding box center [873, 262] width 12 height 9
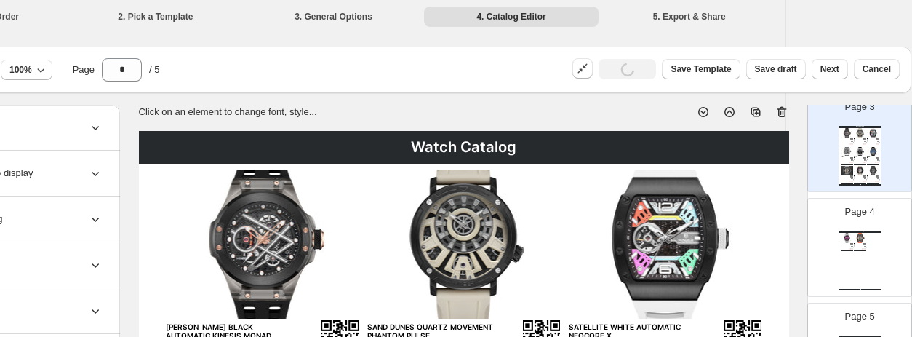
click at [756, 240] on img at bounding box center [860, 237] width 12 height 9
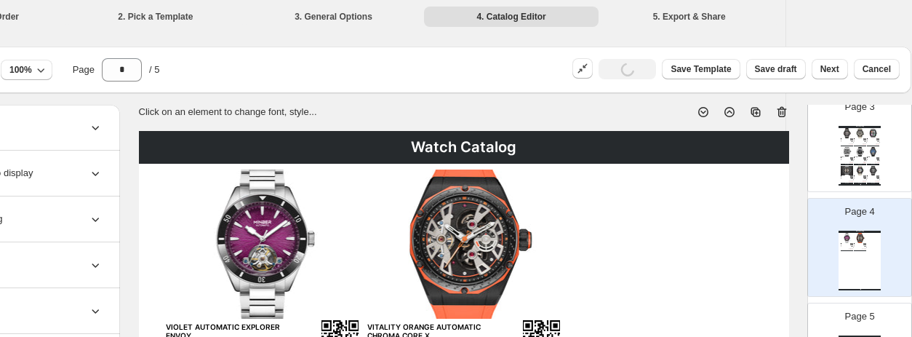
scroll to position [342, 0]
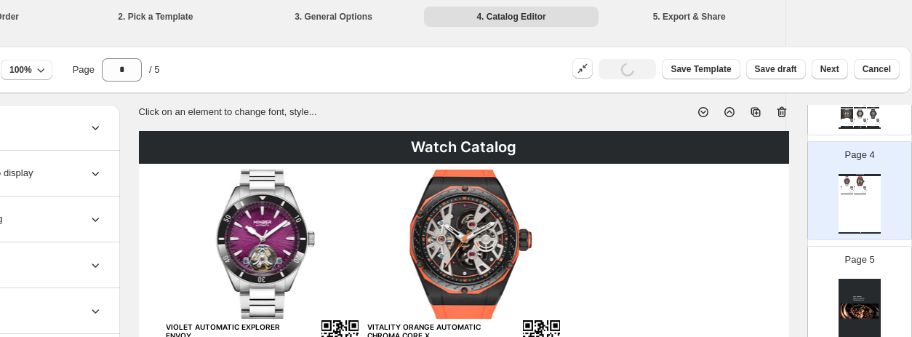
click at [756, 295] on img at bounding box center [859, 309] width 42 height 60
type input "*"
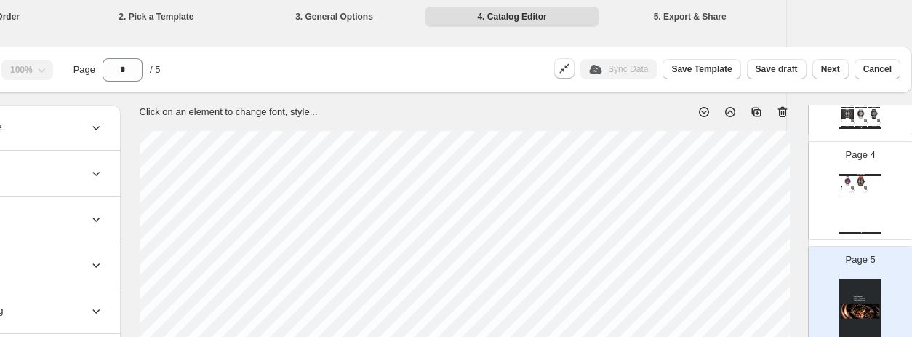
scroll to position [0, 0]
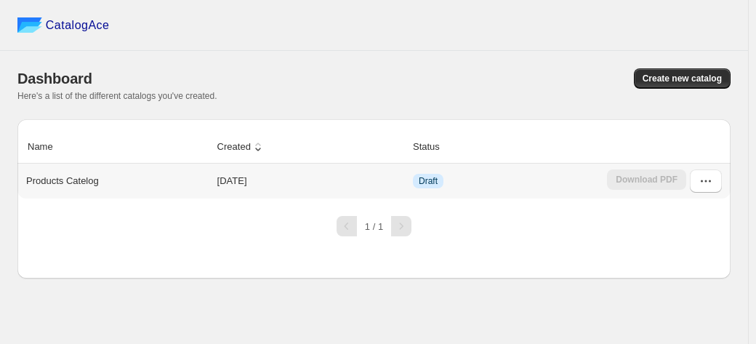
click at [182, 178] on div "Products Catelog" at bounding box center [114, 178] width 188 height 20
click at [716, 179] on button "button" at bounding box center [706, 180] width 32 height 23
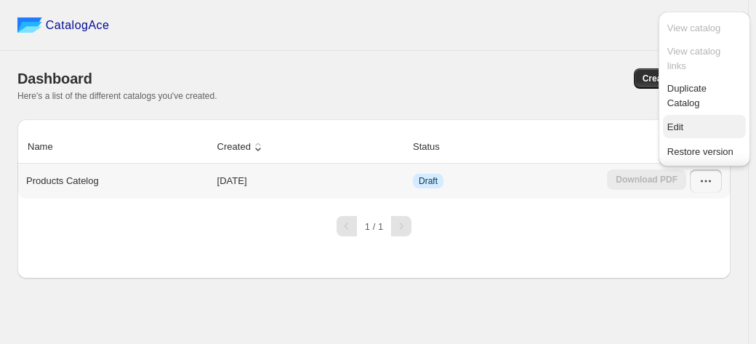
click at [693, 123] on span "Edit" at bounding box center [705, 127] width 74 height 15
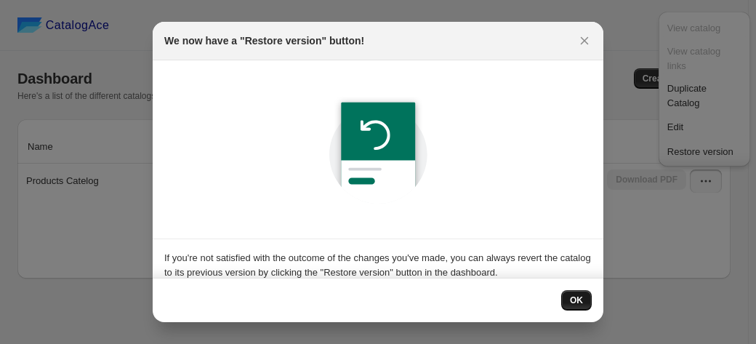
click at [577, 305] on span "OK" at bounding box center [576, 301] width 13 height 12
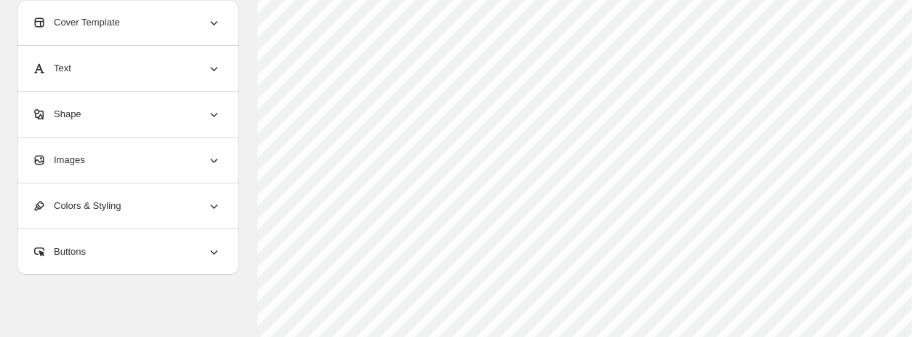
scroll to position [167, 0]
click at [201, 70] on div "Text" at bounding box center [126, 68] width 189 height 45
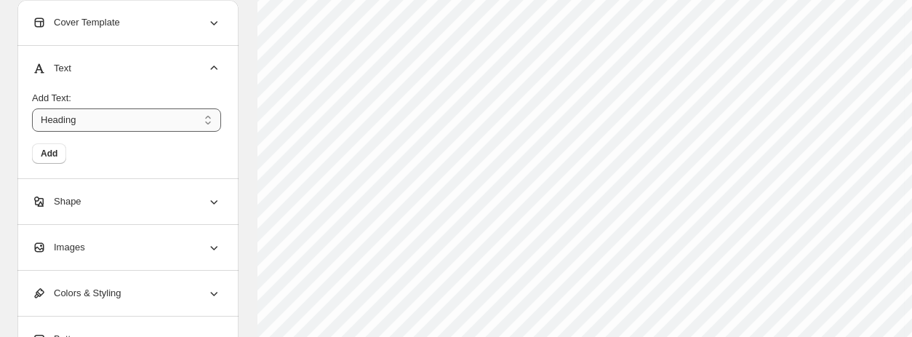
click at [118, 120] on select "*******" at bounding box center [126, 119] width 189 height 23
click at [107, 119] on select "*******" at bounding box center [126, 119] width 189 height 23
click at [108, 119] on select "*******" at bounding box center [126, 119] width 189 height 23
click at [118, 122] on select "*******" at bounding box center [126, 119] width 189 height 23
click at [42, 156] on span "Add" at bounding box center [49, 154] width 17 height 12
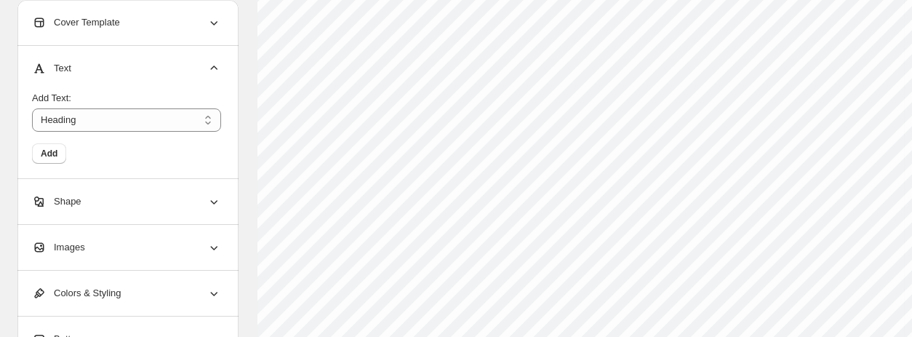
scroll to position [95, 0]
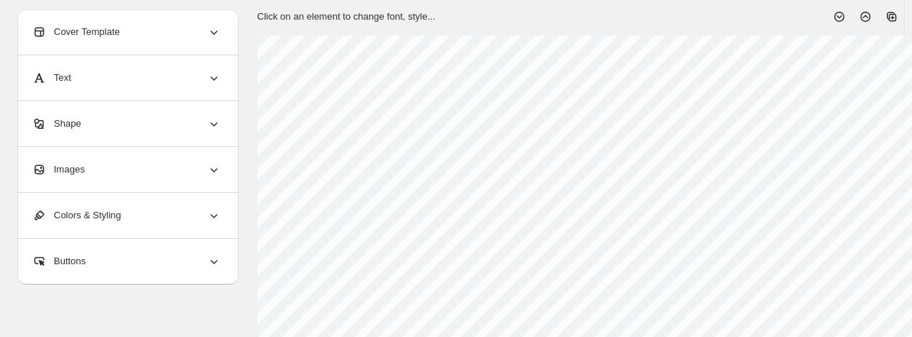
click at [218, 75] on icon at bounding box center [214, 78] width 15 height 15
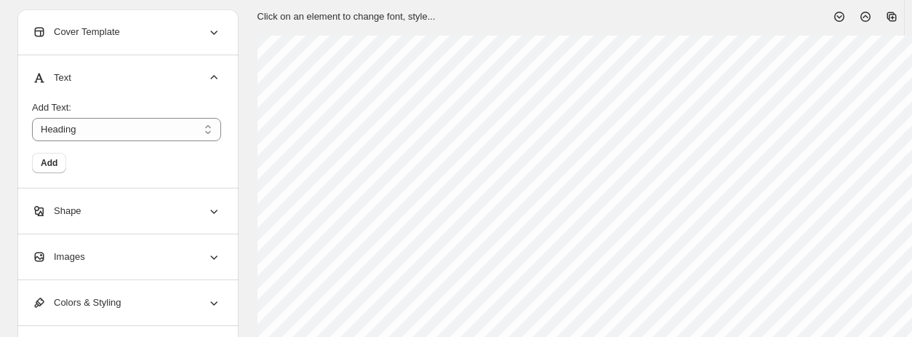
click at [66, 161] on div "Add" at bounding box center [126, 163] width 189 height 20
drag, startPoint x: 61, startPoint y: 159, endPoint x: 51, endPoint y: 163, distance: 10.8
click at [49, 163] on button "Add" at bounding box center [49, 163] width 34 height 20
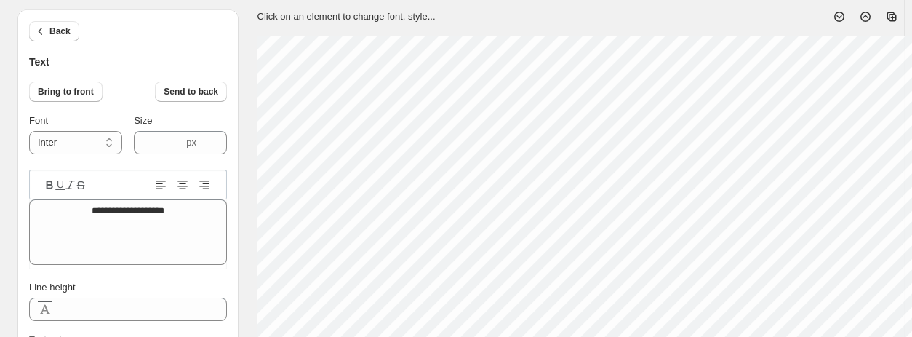
scroll to position [12, 9]
paste textarea "**********"
type textarea "**********"
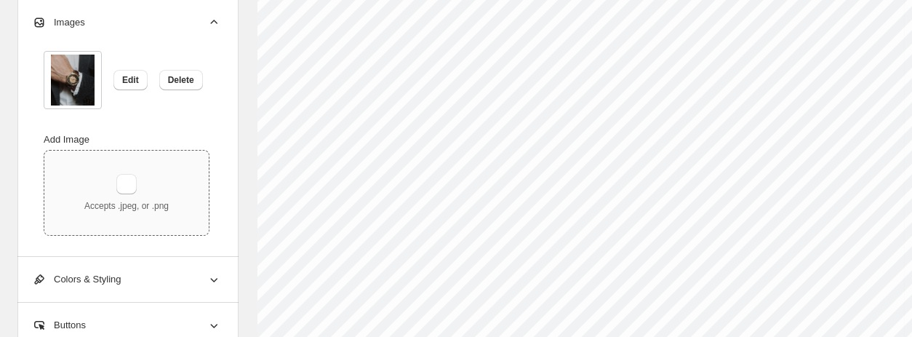
scroll to position [717, 0]
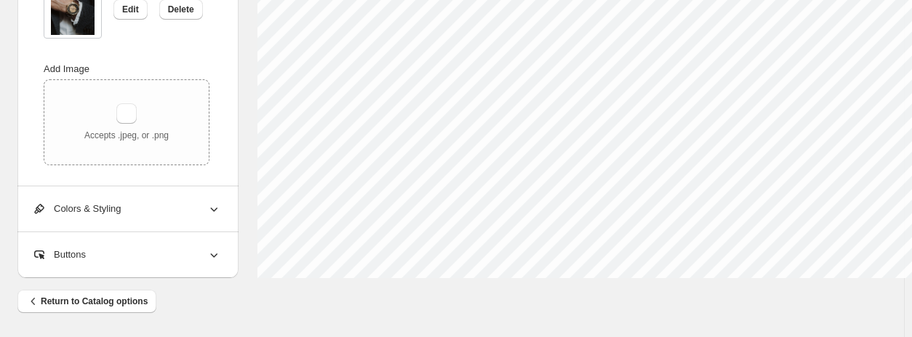
click at [199, 250] on div "Buttons" at bounding box center [126, 254] width 189 height 45
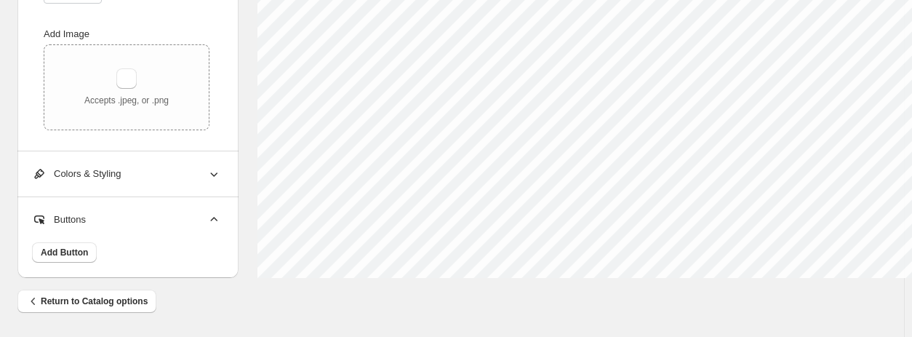
click at [209, 219] on icon at bounding box center [214, 219] width 15 height 15
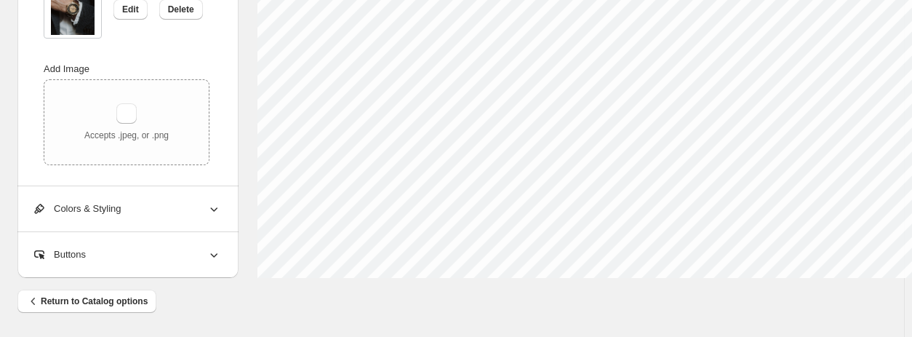
click at [209, 204] on icon at bounding box center [214, 208] width 15 height 15
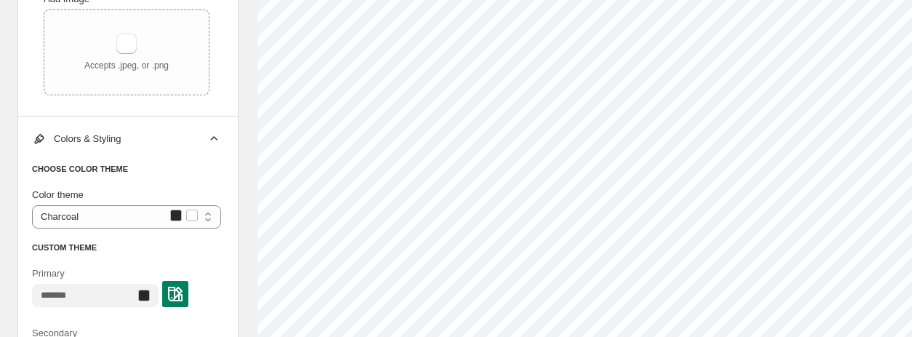
scroll to position [562, 0]
click at [207, 141] on icon at bounding box center [214, 140] width 15 height 15
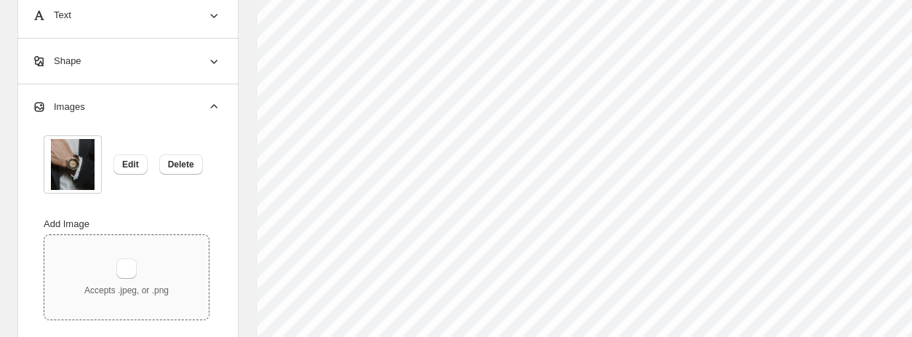
click at [127, 255] on div "Accepts .jpeg, or .png" at bounding box center [126, 277] width 164 height 84
type input "**********"
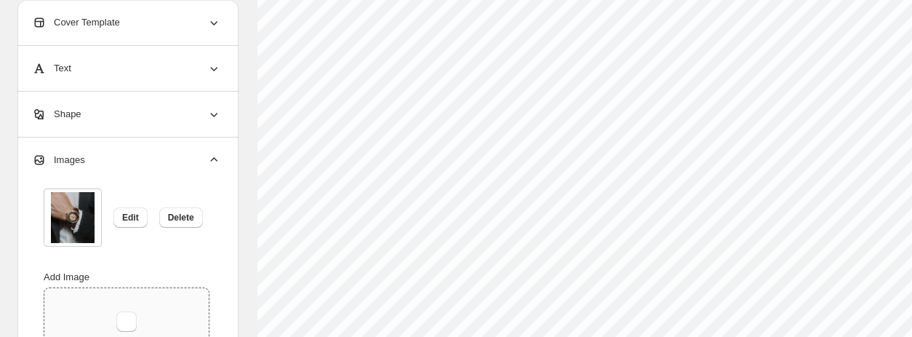
scroll to position [0, 0]
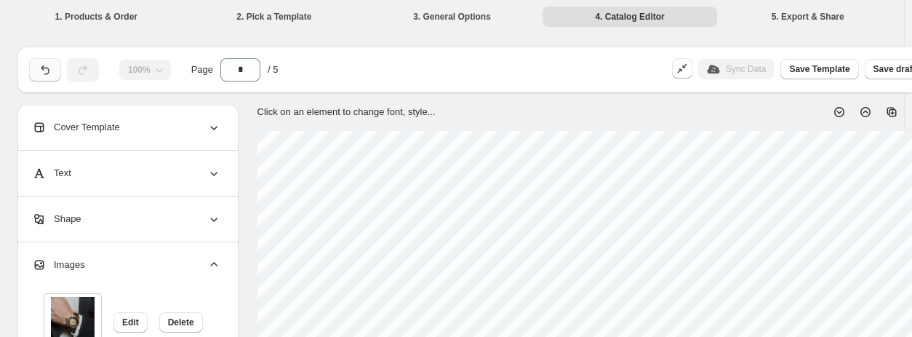
click at [46, 68] on icon "button" at bounding box center [45, 69] width 8 height 9
click at [197, 131] on div "Cover Template" at bounding box center [126, 127] width 189 height 45
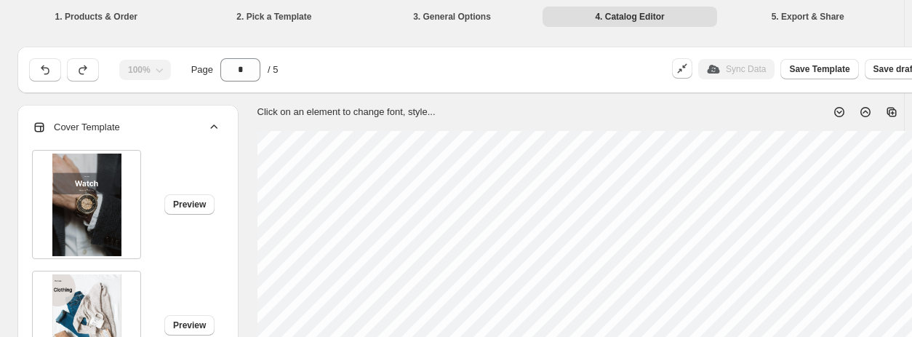
click at [81, 190] on img at bounding box center [86, 204] width 69 height 103
click at [217, 126] on icon at bounding box center [214, 127] width 15 height 15
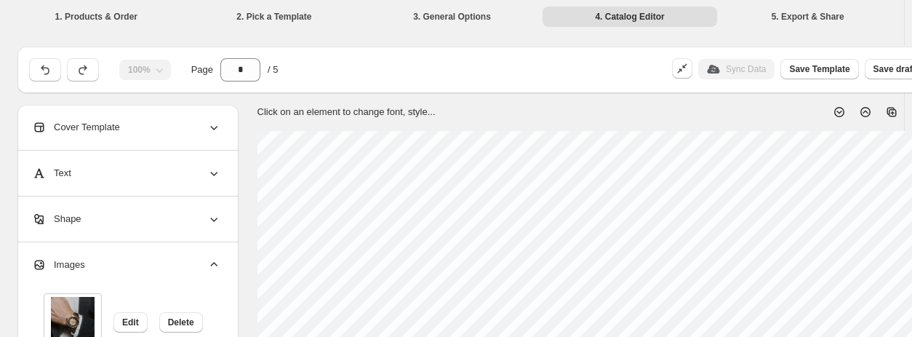
click at [208, 213] on icon at bounding box center [214, 219] width 15 height 15
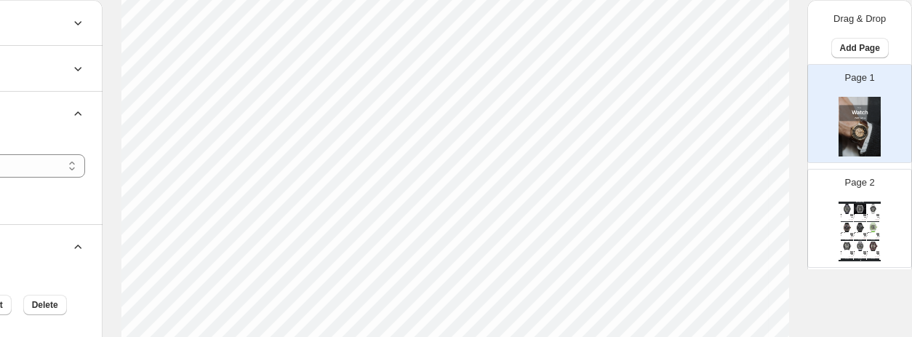
click at [863, 111] on img at bounding box center [859, 127] width 42 height 60
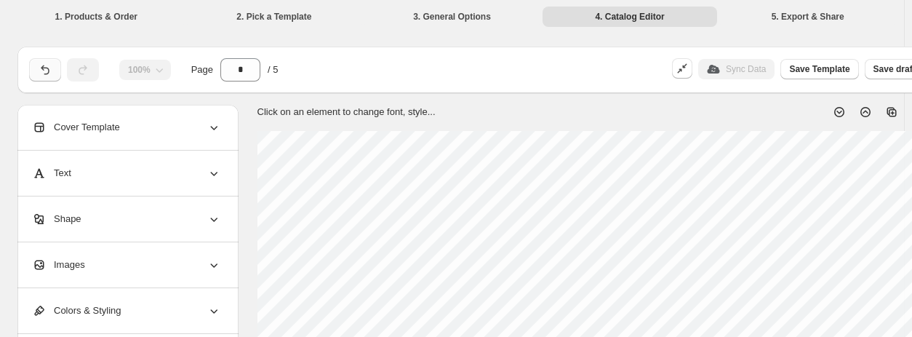
click at [52, 76] on button "button" at bounding box center [45, 69] width 32 height 23
click at [47, 71] on icon "button" at bounding box center [45, 70] width 15 height 15
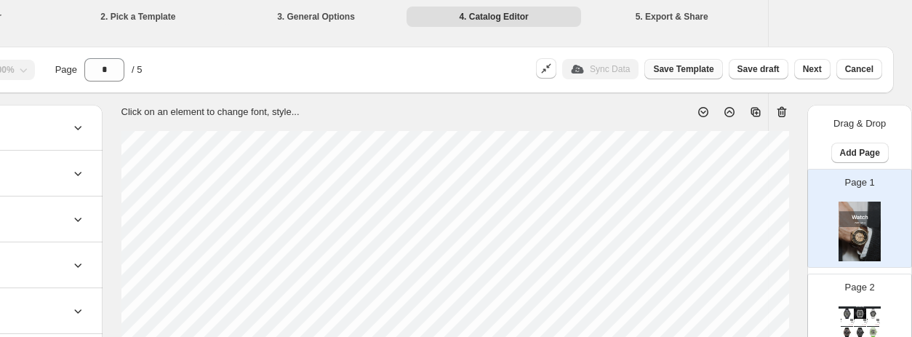
click at [705, 71] on span "Save Template" at bounding box center [683, 69] width 60 height 12
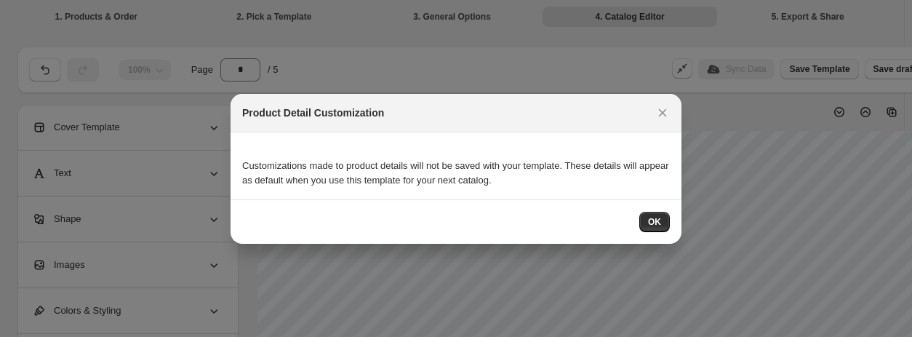
scroll to position [0, 0]
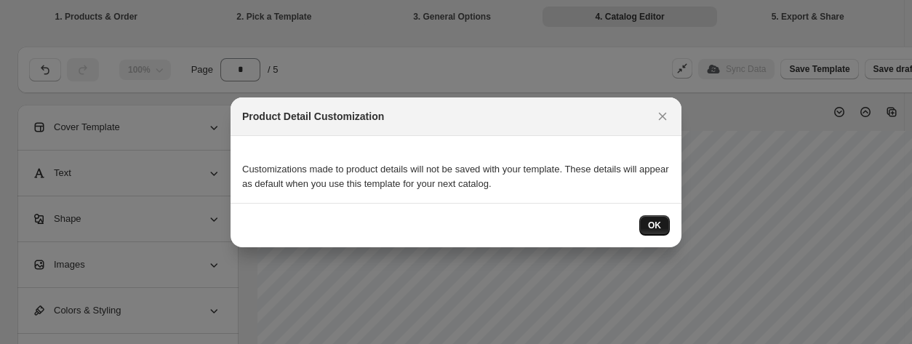
click at [657, 225] on span "OK" at bounding box center [654, 226] width 13 height 12
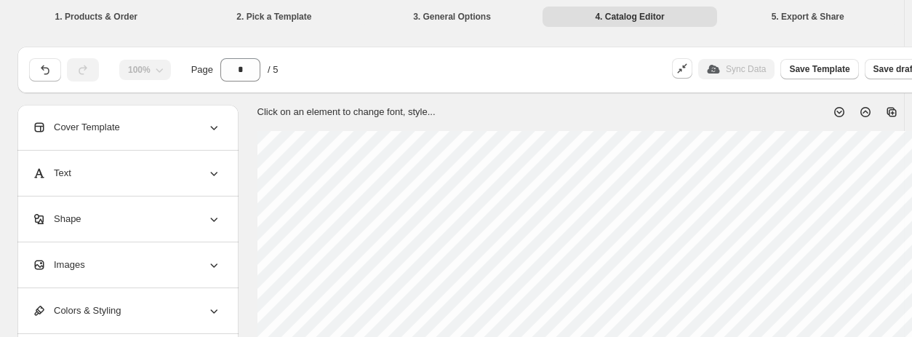
scroll to position [0, 136]
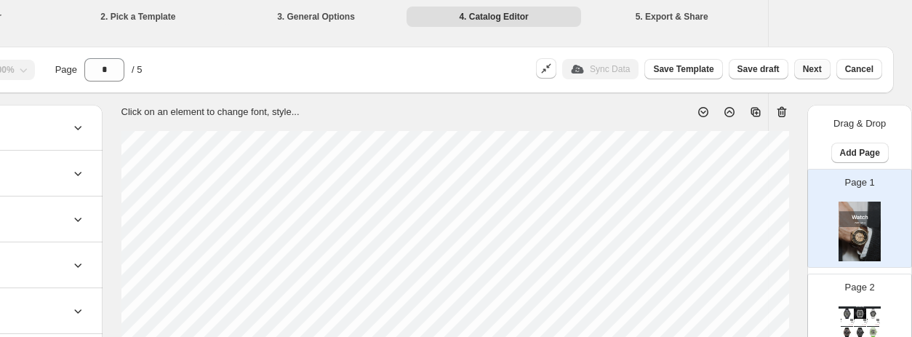
click at [820, 71] on span "Next" at bounding box center [812, 69] width 19 height 12
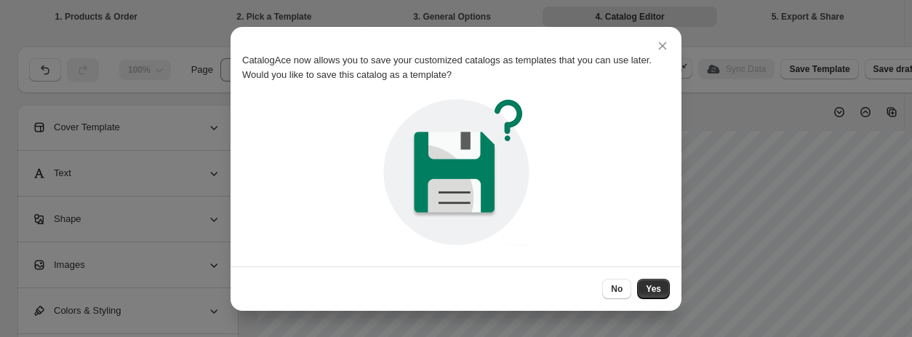
scroll to position [0, 0]
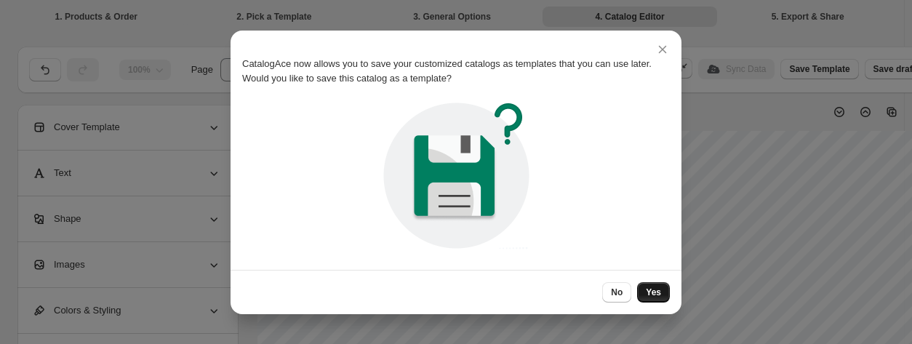
click at [656, 293] on span "Yes" at bounding box center [653, 293] width 15 height 12
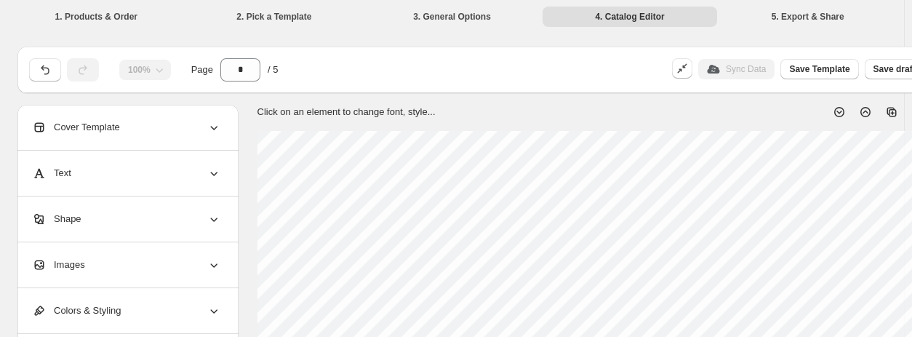
scroll to position [0, 136]
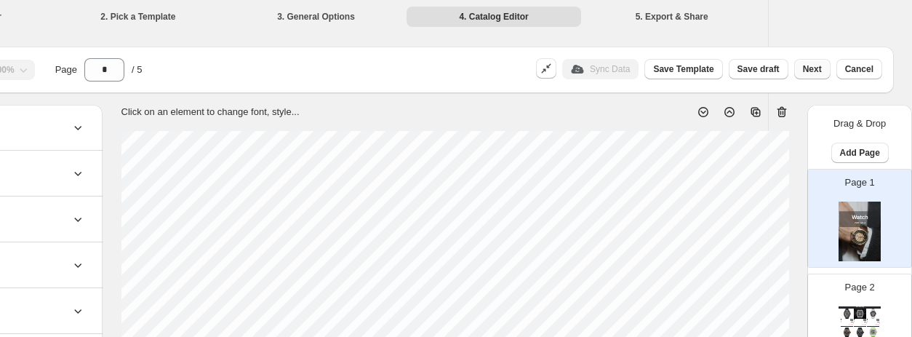
click at [808, 66] on span "Next" at bounding box center [812, 69] width 19 height 12
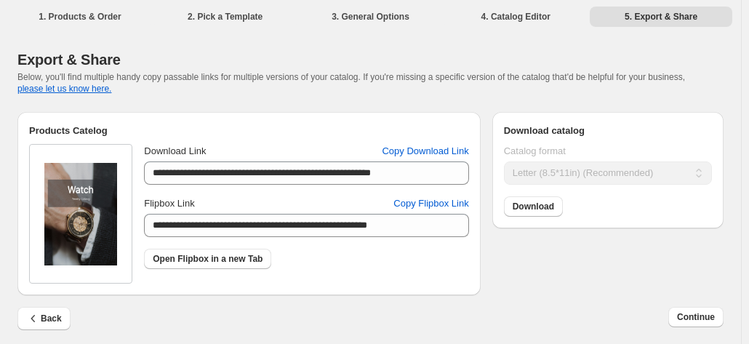
scroll to position [6, 0]
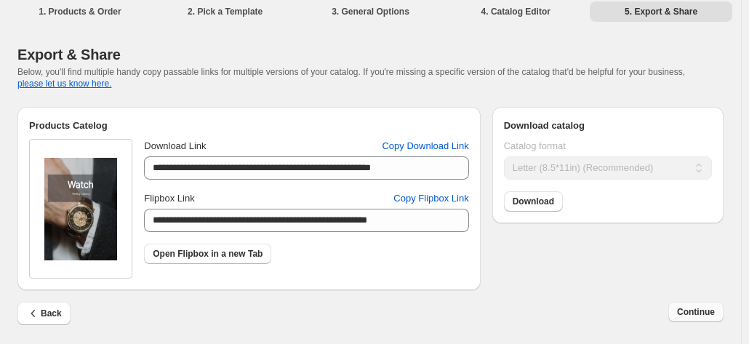
click at [704, 306] on button "Continue" at bounding box center [695, 312] width 55 height 20
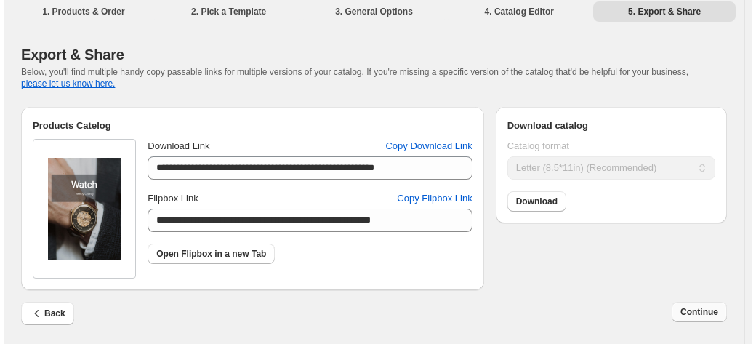
scroll to position [0, 0]
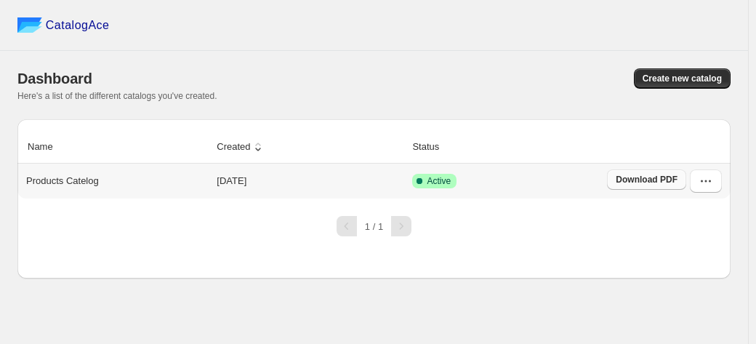
click at [652, 183] on span "Download PDF" at bounding box center [647, 180] width 62 height 12
click at [706, 180] on icon "button" at bounding box center [706, 181] width 15 height 15
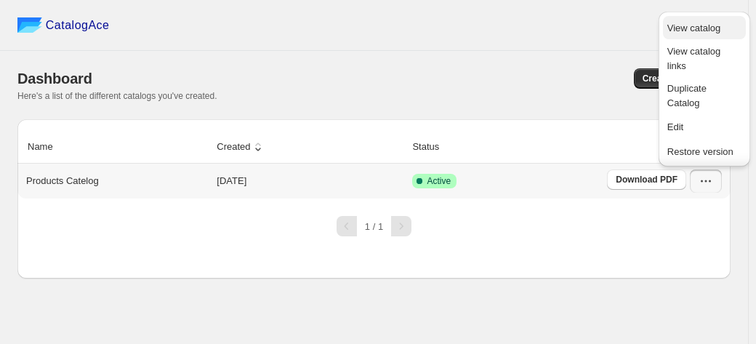
click at [686, 28] on span "View catalog" at bounding box center [694, 28] width 53 height 11
